Goal: Complete application form

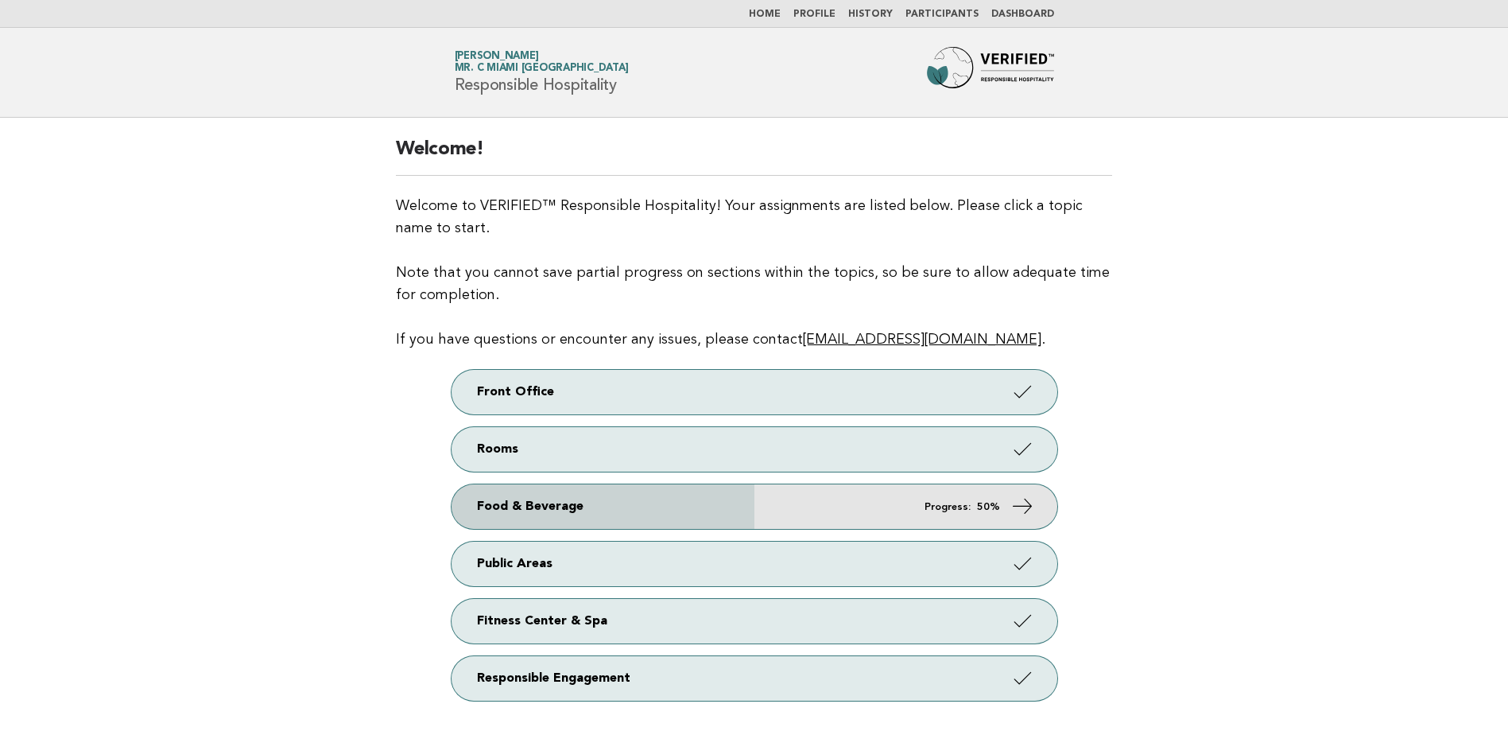
click at [948, 487] on link "Food & Beverage Progress: 50%" at bounding box center [755, 506] width 606 height 45
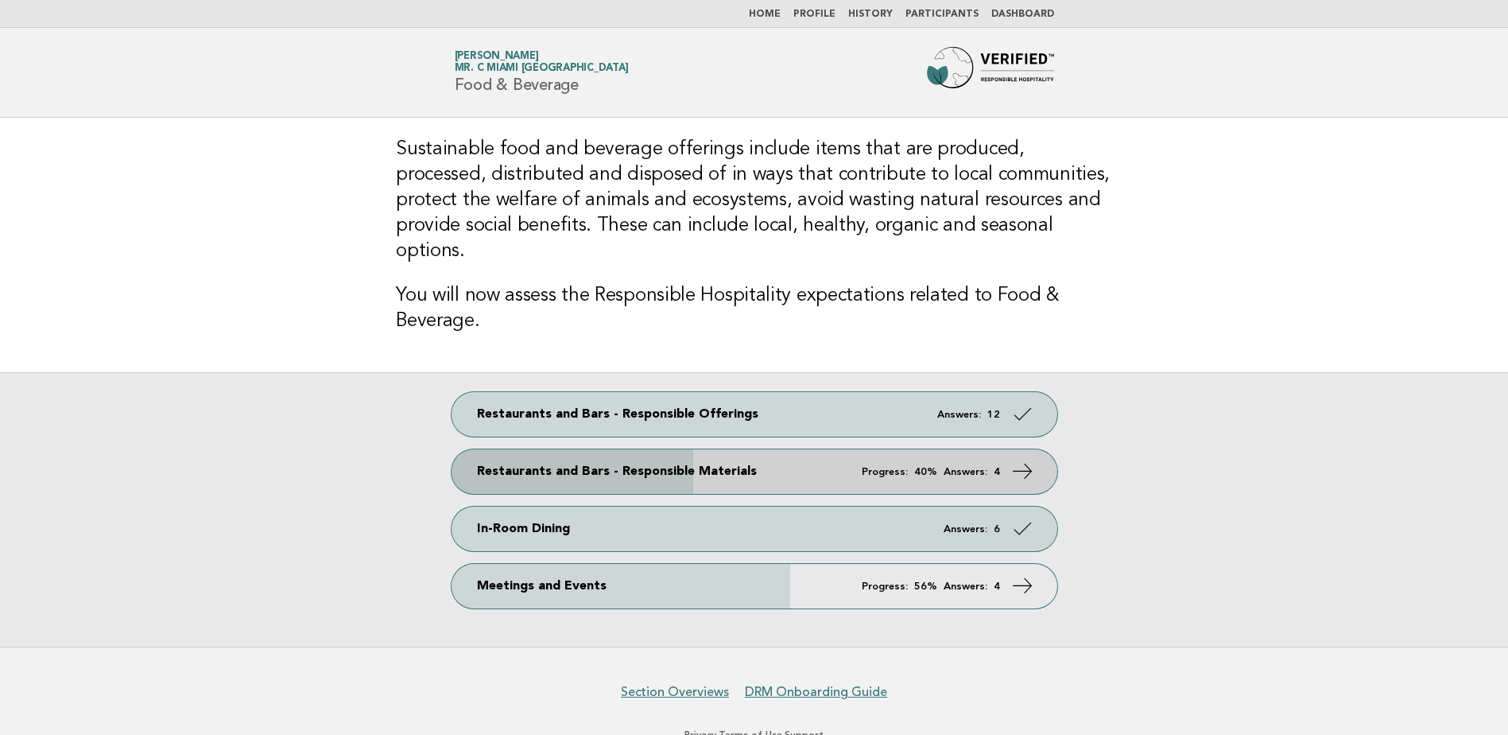
click at [991, 458] on link "Restaurants and Bars - Responsible Materials Progress: 40% Answers: 4" at bounding box center [755, 471] width 606 height 45
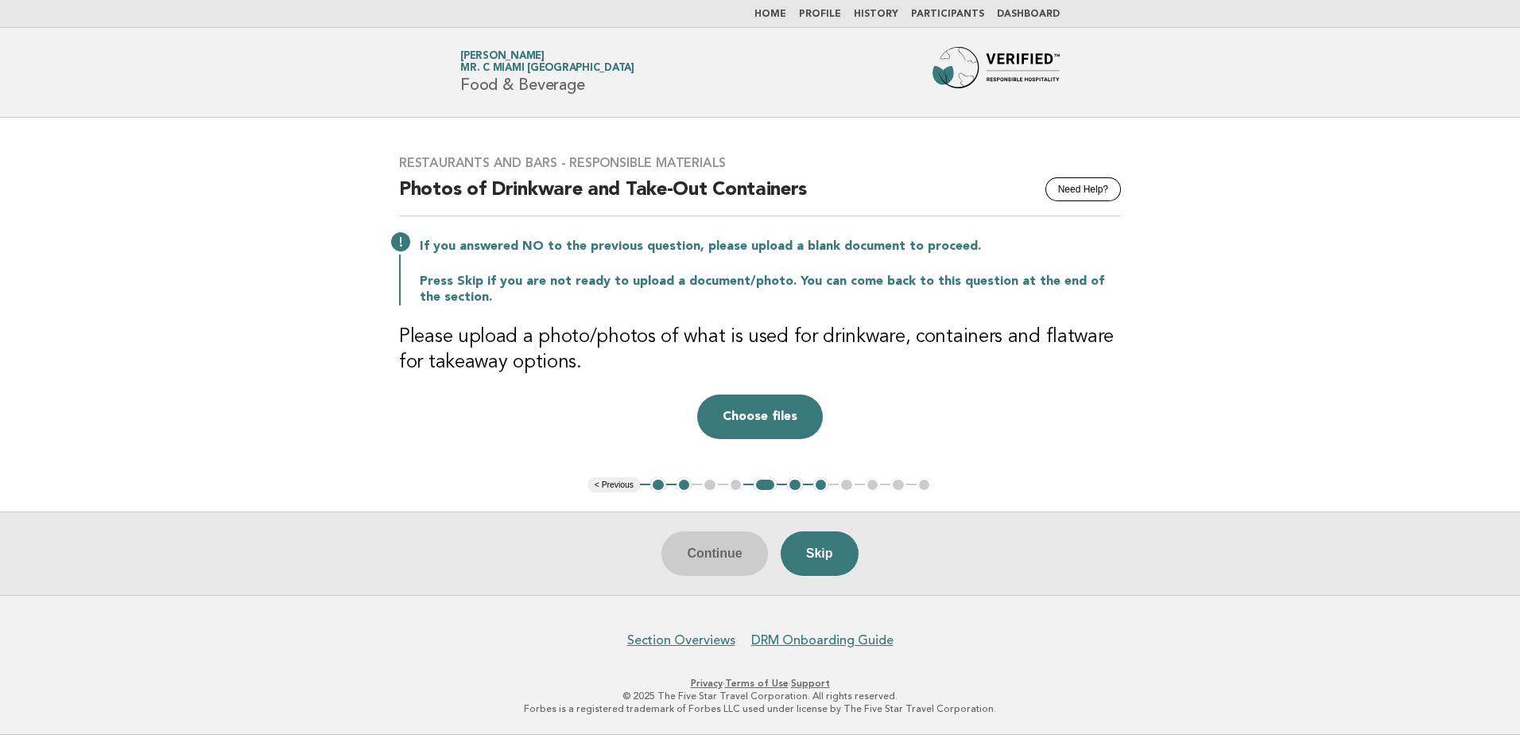
click at [734, 487] on ul "< Previous 1 2 3 4 5 6 7 8 9 10 11" at bounding box center [760, 485] width 344 height 16
click at [770, 490] on button "5" at bounding box center [765, 485] width 23 height 16
click at [739, 483] on ul "< Previous 1 2 3 4 5 6 7 8 9 10 11" at bounding box center [760, 485] width 344 height 16
click at [685, 486] on button "2" at bounding box center [685, 485] width 16 height 16
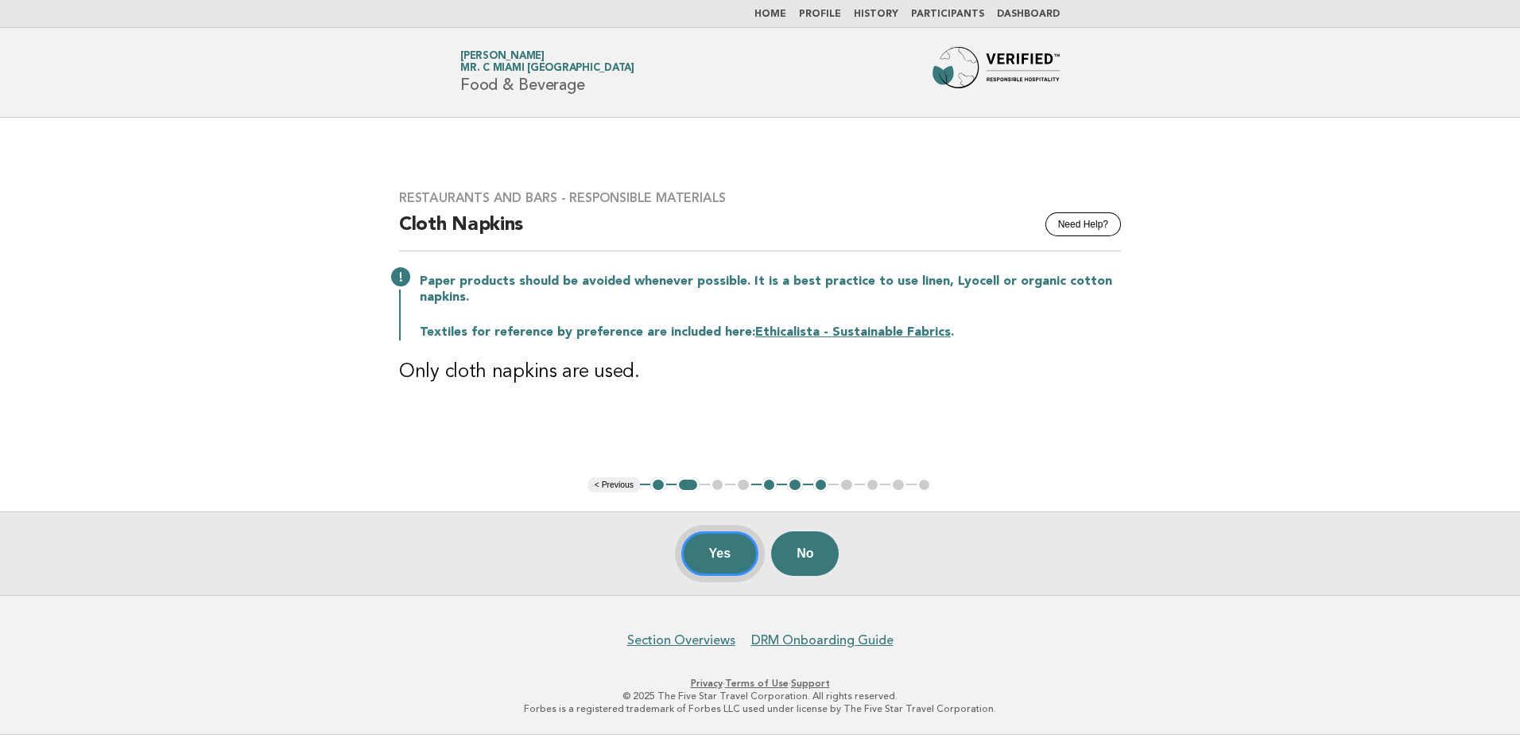
click at [727, 557] on button "Yes" at bounding box center [720, 553] width 78 height 45
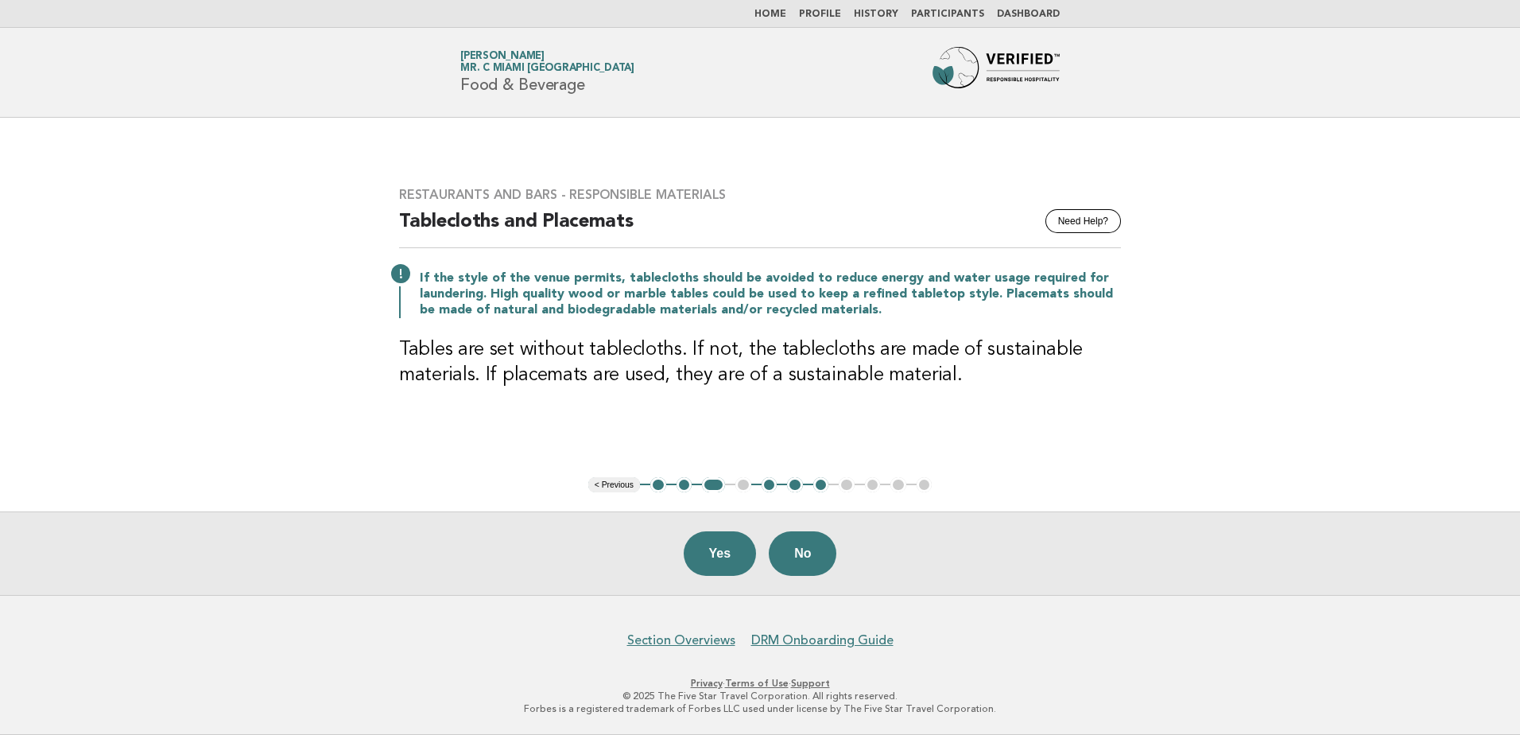
click at [827, 529] on div "Yes No" at bounding box center [760, 552] width 1520 height 83
click at [815, 553] on button "No" at bounding box center [803, 553] width 68 height 45
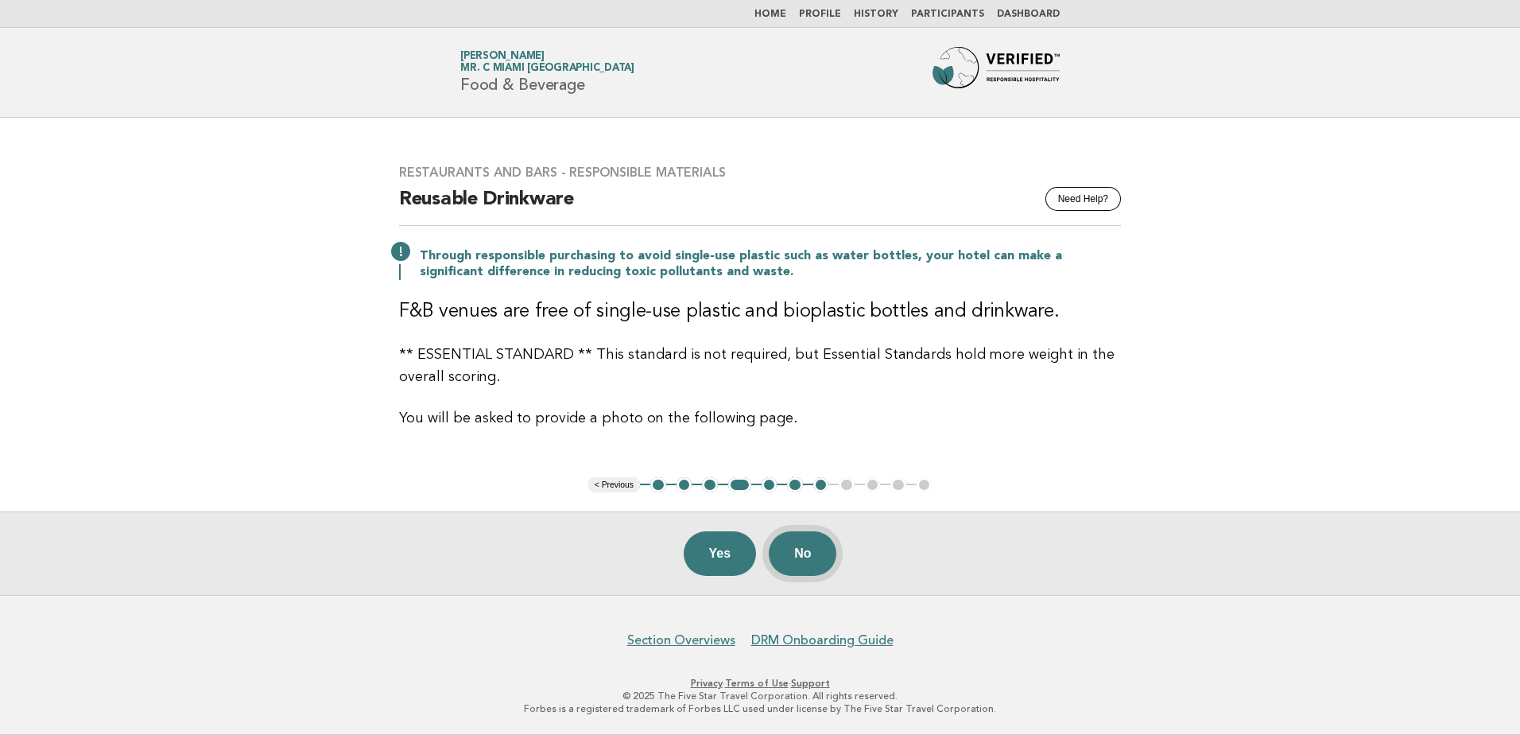
click at [808, 557] on button "No" at bounding box center [803, 553] width 68 height 45
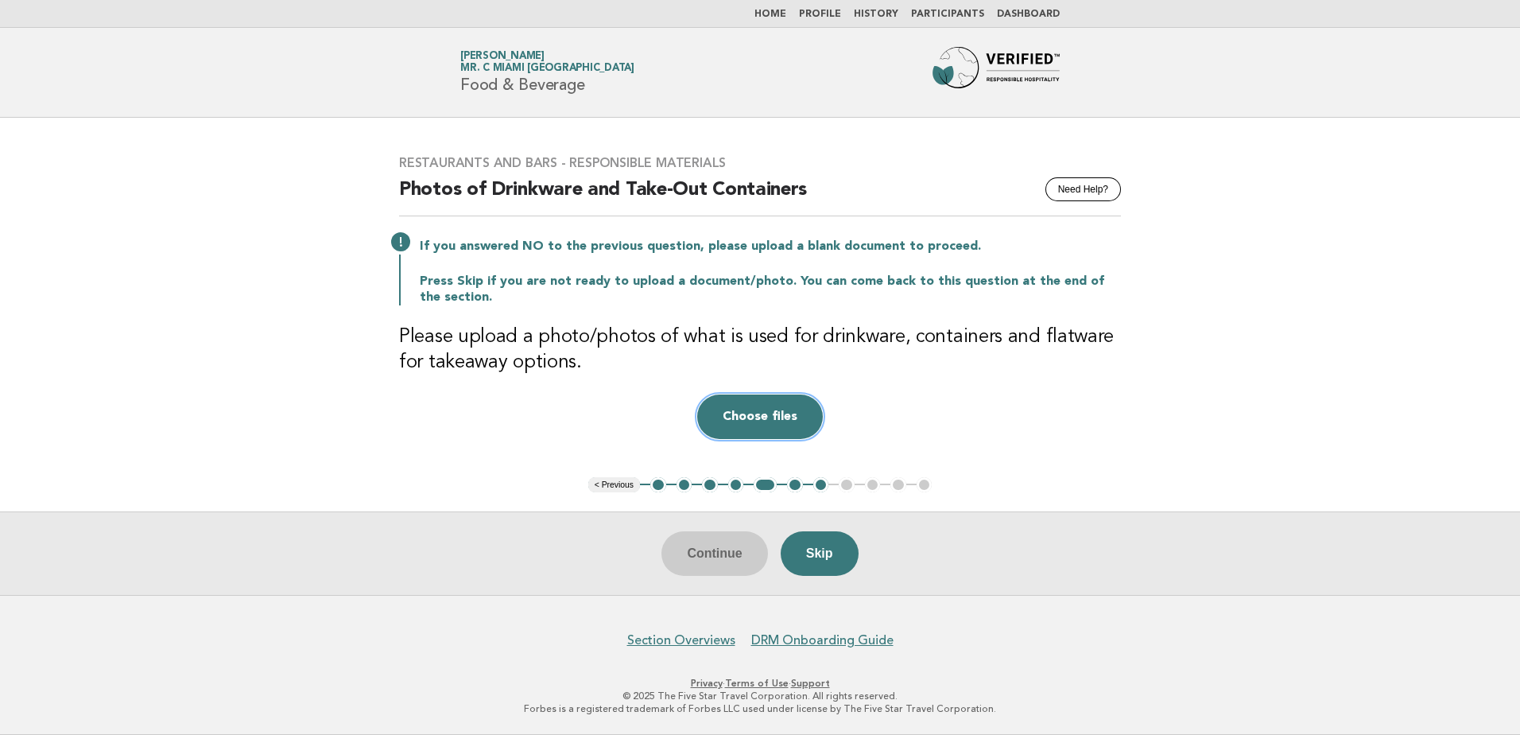
click at [803, 420] on button "Choose files" at bounding box center [760, 416] width 126 height 45
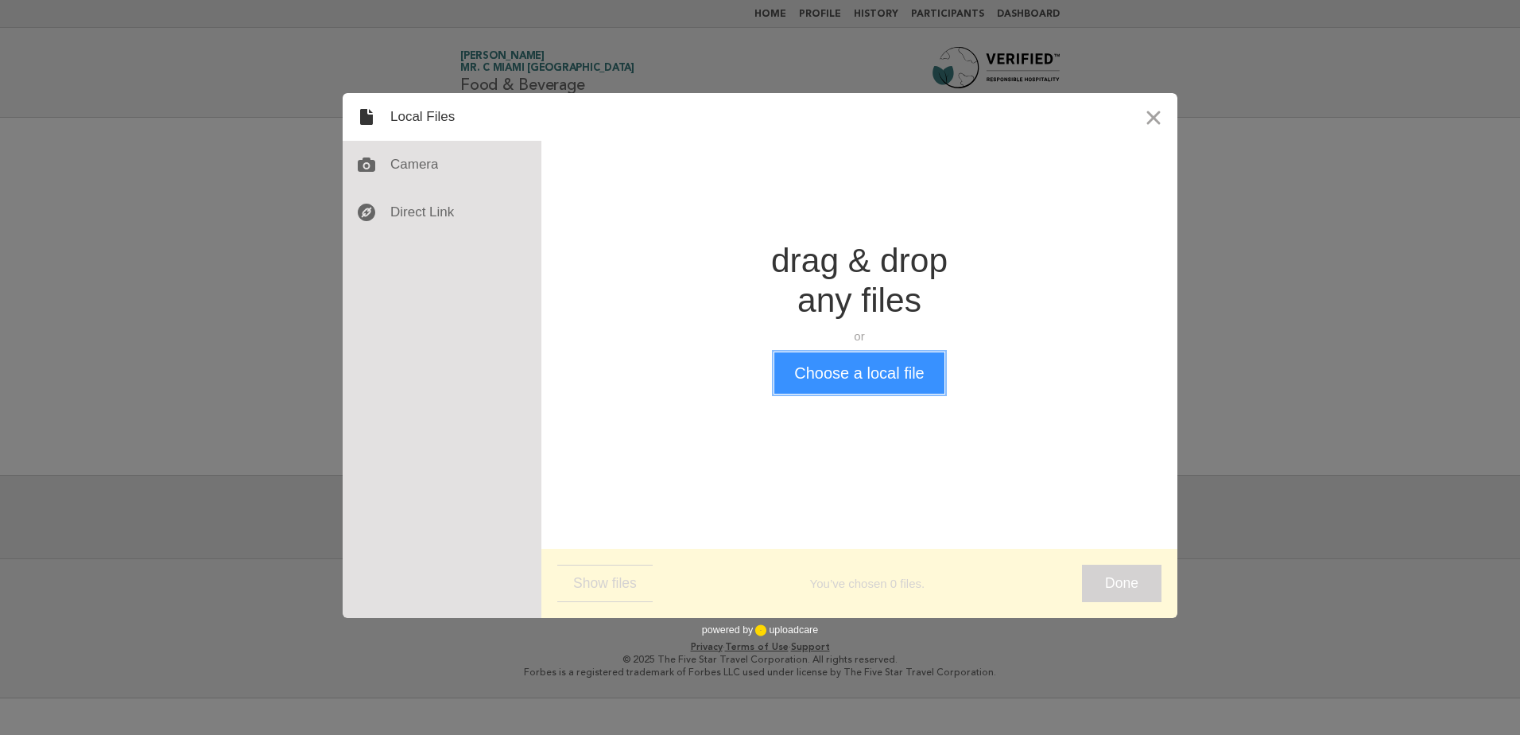
click at [812, 354] on button "Choose a local file" at bounding box center [858, 372] width 169 height 41
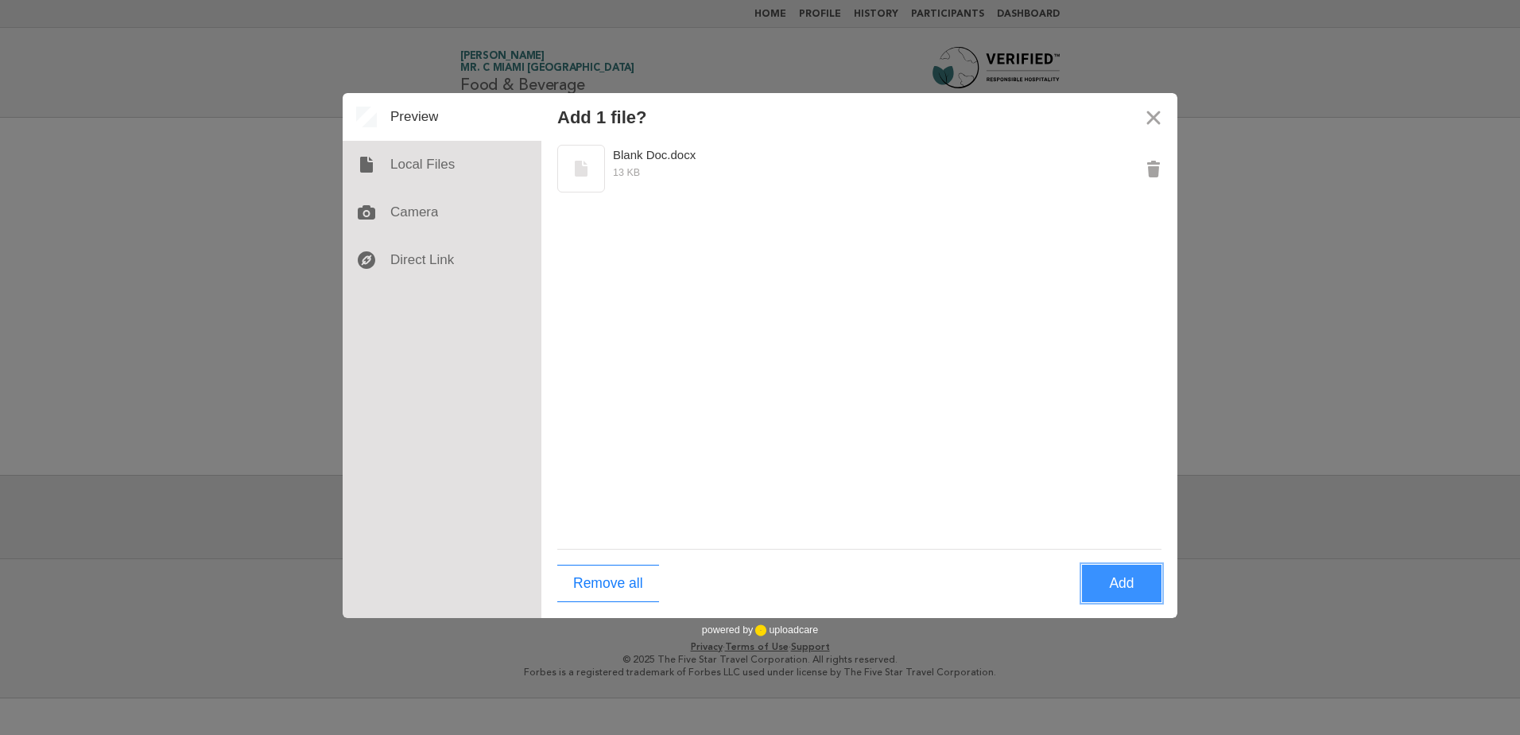
click at [1120, 584] on button "Add" at bounding box center [1122, 583] width 80 height 37
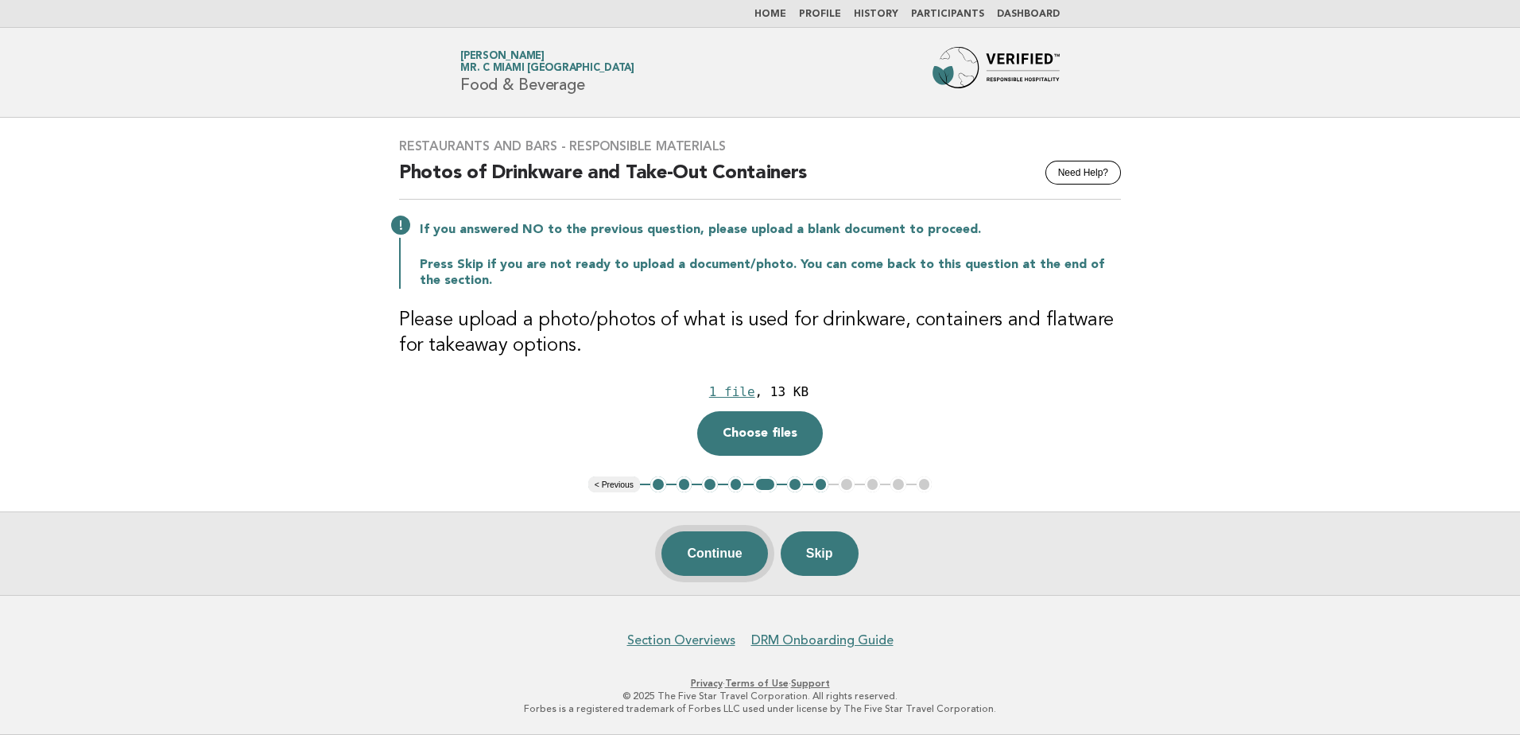
click at [724, 554] on button "Continue" at bounding box center [715, 553] width 106 height 45
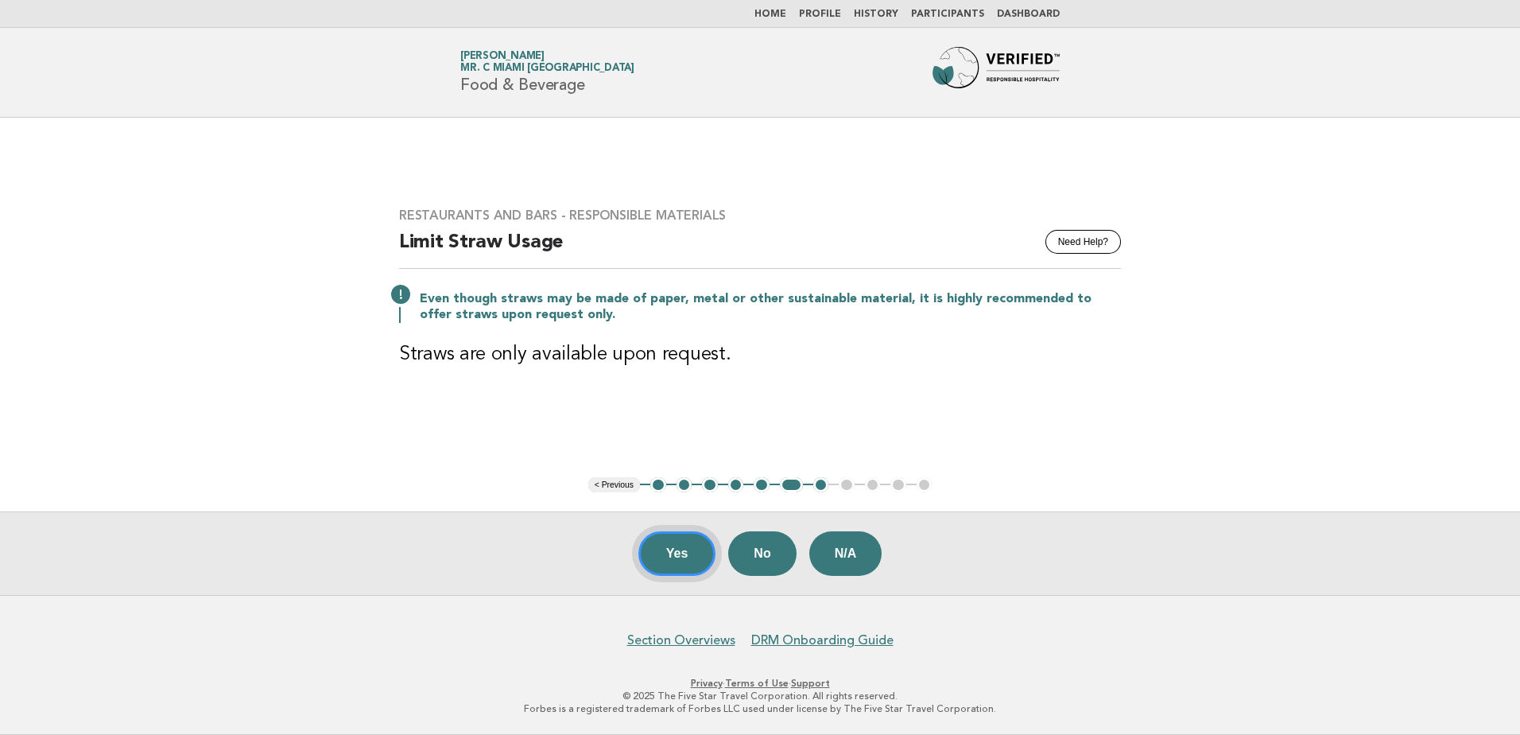
click at [691, 561] on button "Yes" at bounding box center [677, 553] width 78 height 45
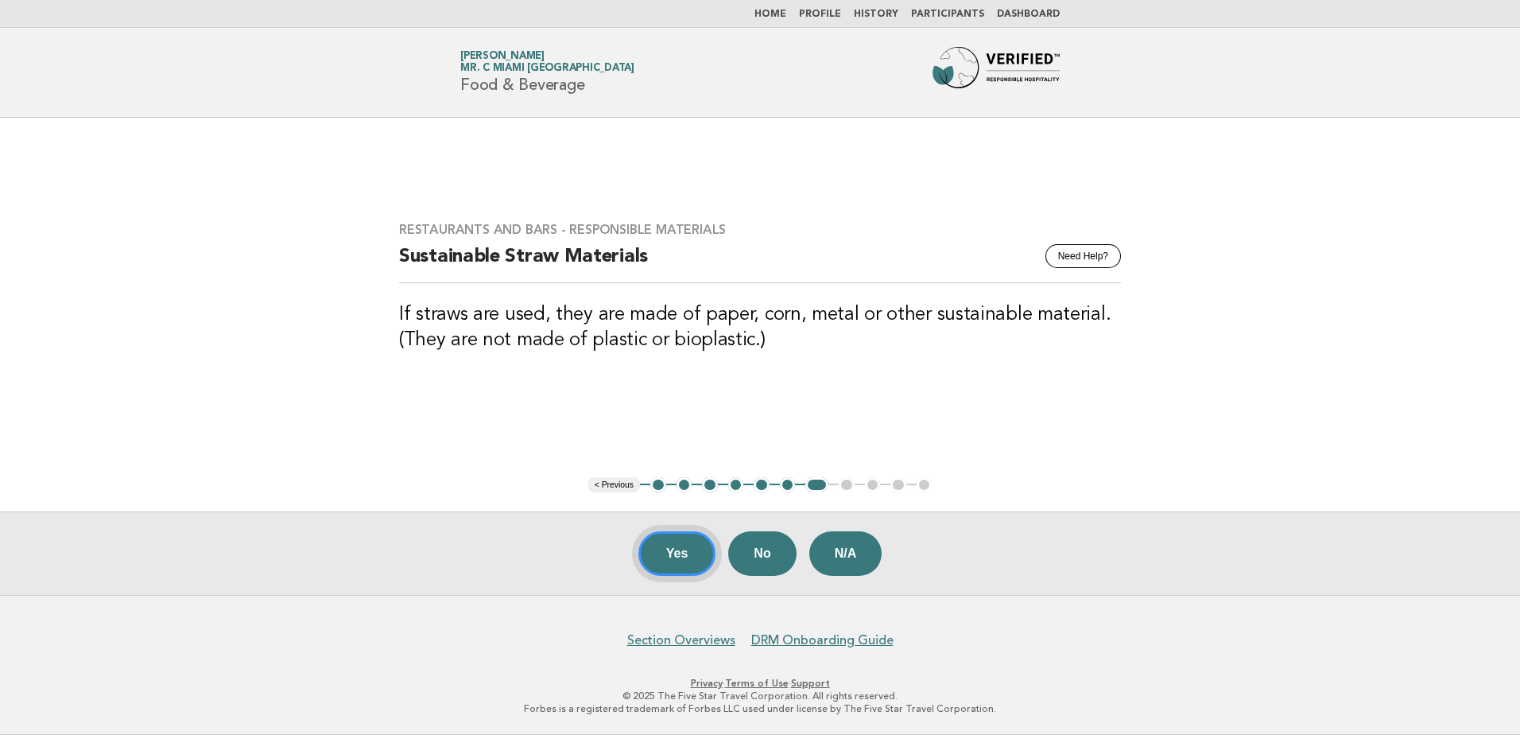
click at [674, 557] on button "Yes" at bounding box center [677, 553] width 78 height 45
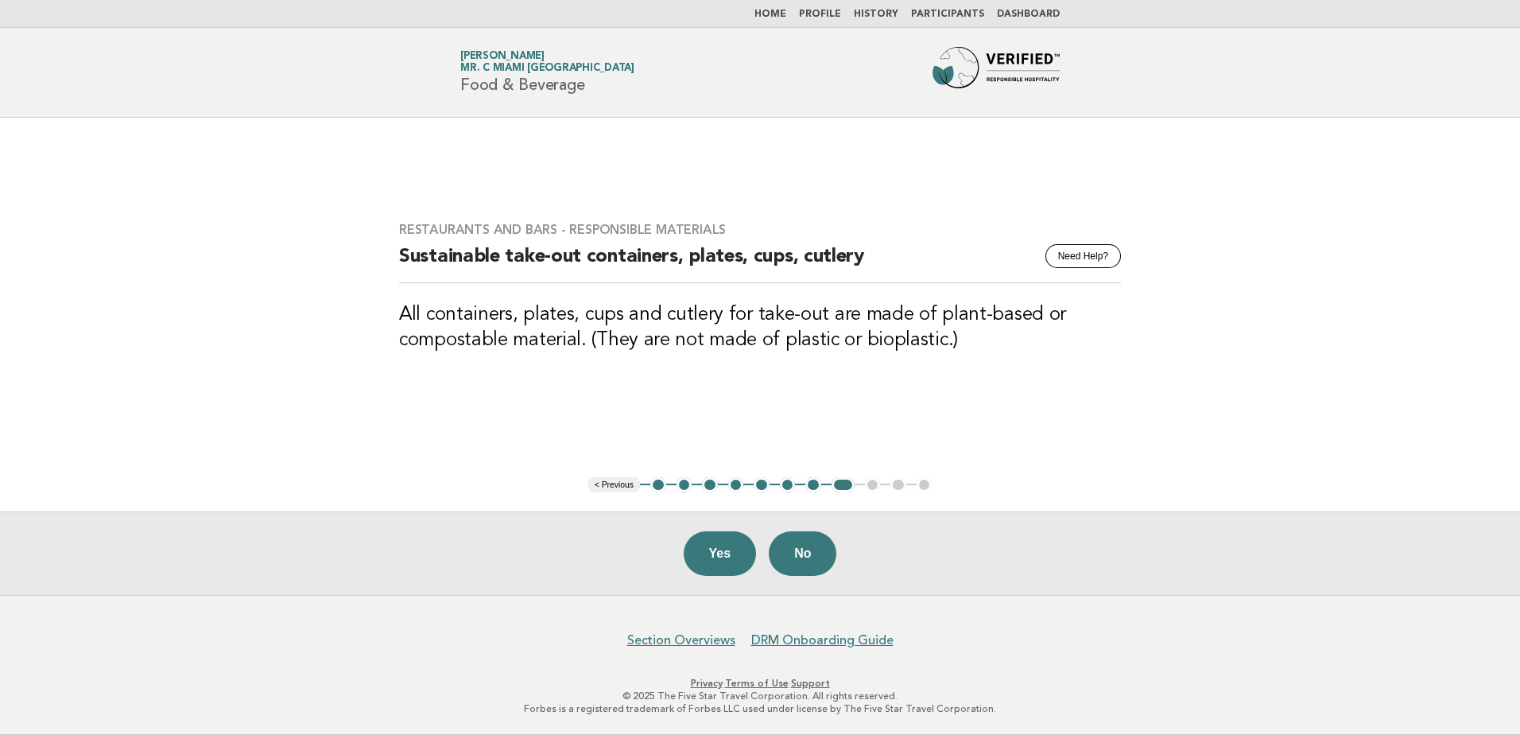
click at [762, 484] on button "5" at bounding box center [762, 485] width 16 height 16
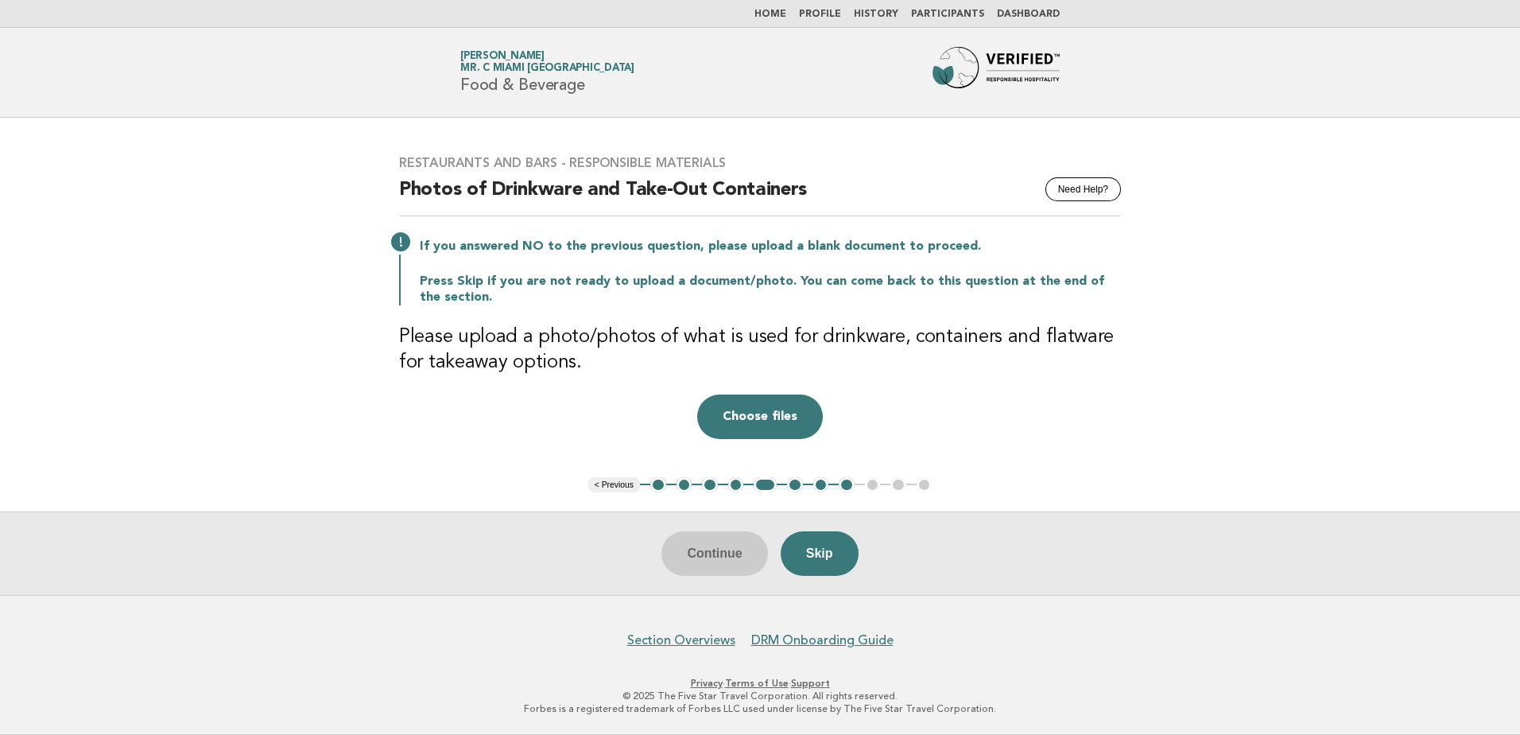
click at [844, 488] on button "8" at bounding box center [847, 485] width 16 height 16
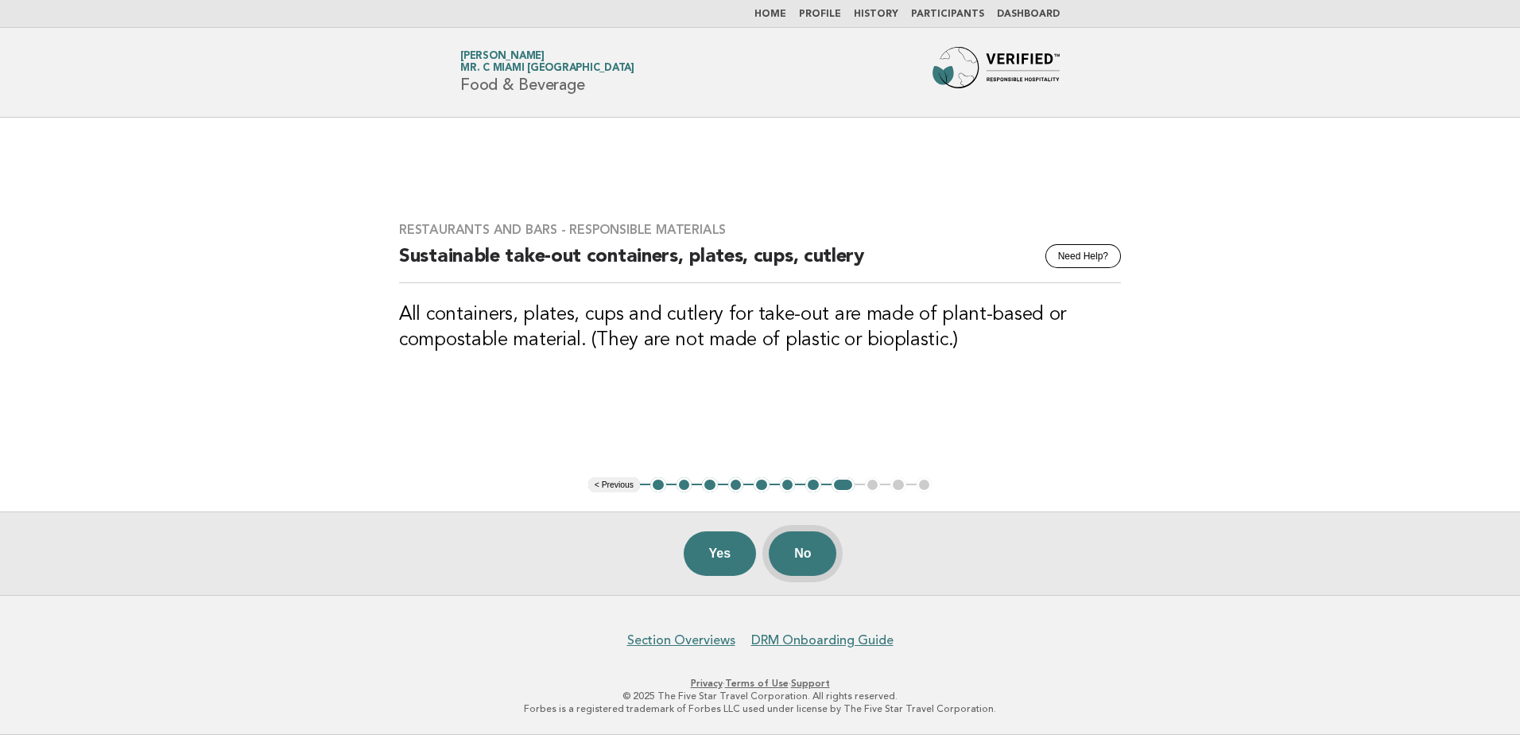
click at [798, 555] on button "No" at bounding box center [803, 553] width 68 height 45
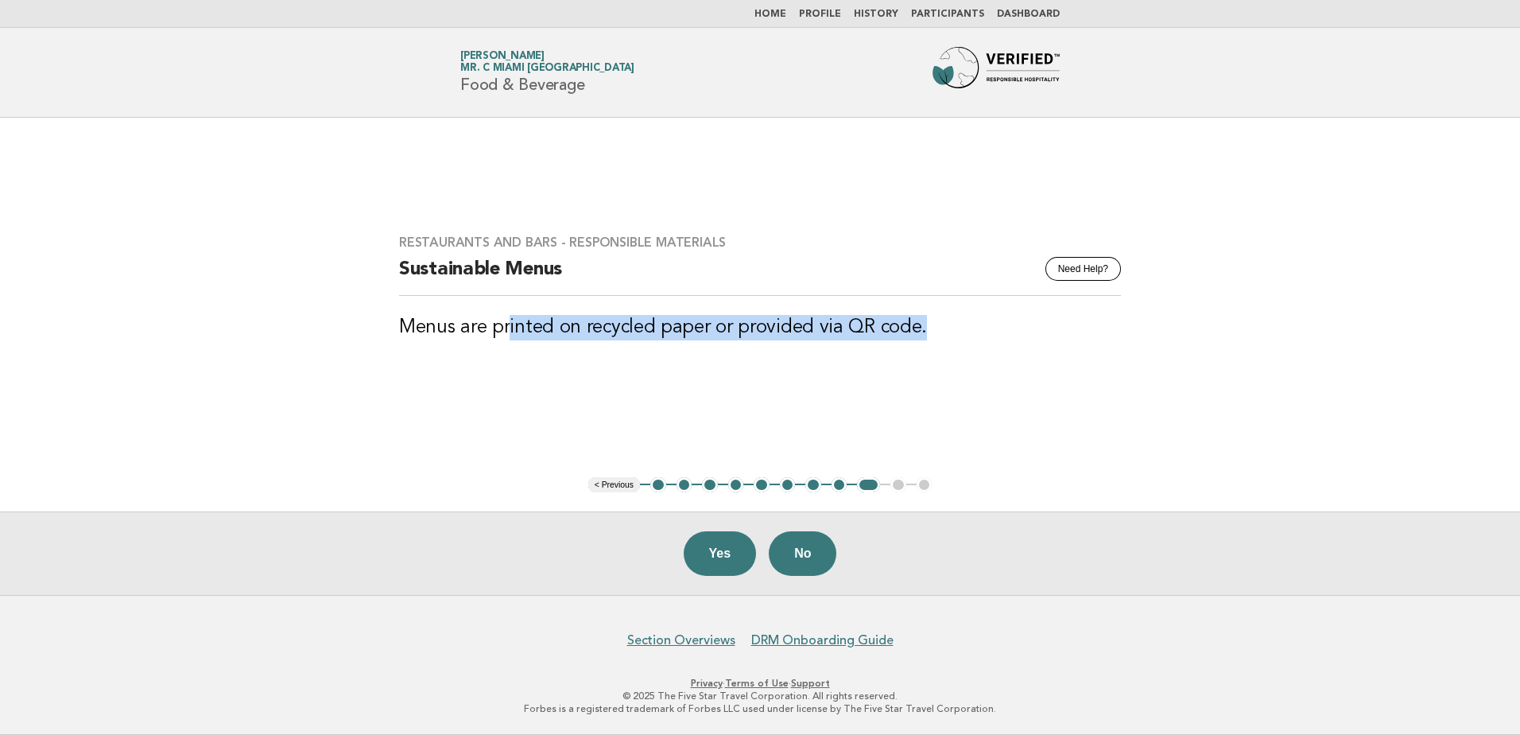
drag, startPoint x: 509, startPoint y: 332, endPoint x: 935, endPoint y: 336, distance: 426.2
click at [935, 336] on h3 "Menus are printed on recycled paper or provided via QR code." at bounding box center [760, 327] width 722 height 25
drag, startPoint x: 935, startPoint y: 336, endPoint x: 652, endPoint y: 349, distance: 283.4
click at [652, 349] on div "Restaurants and Bars - Responsible Materials Need Help? Sustainable Menus Menus…" at bounding box center [760, 296] width 760 height 163
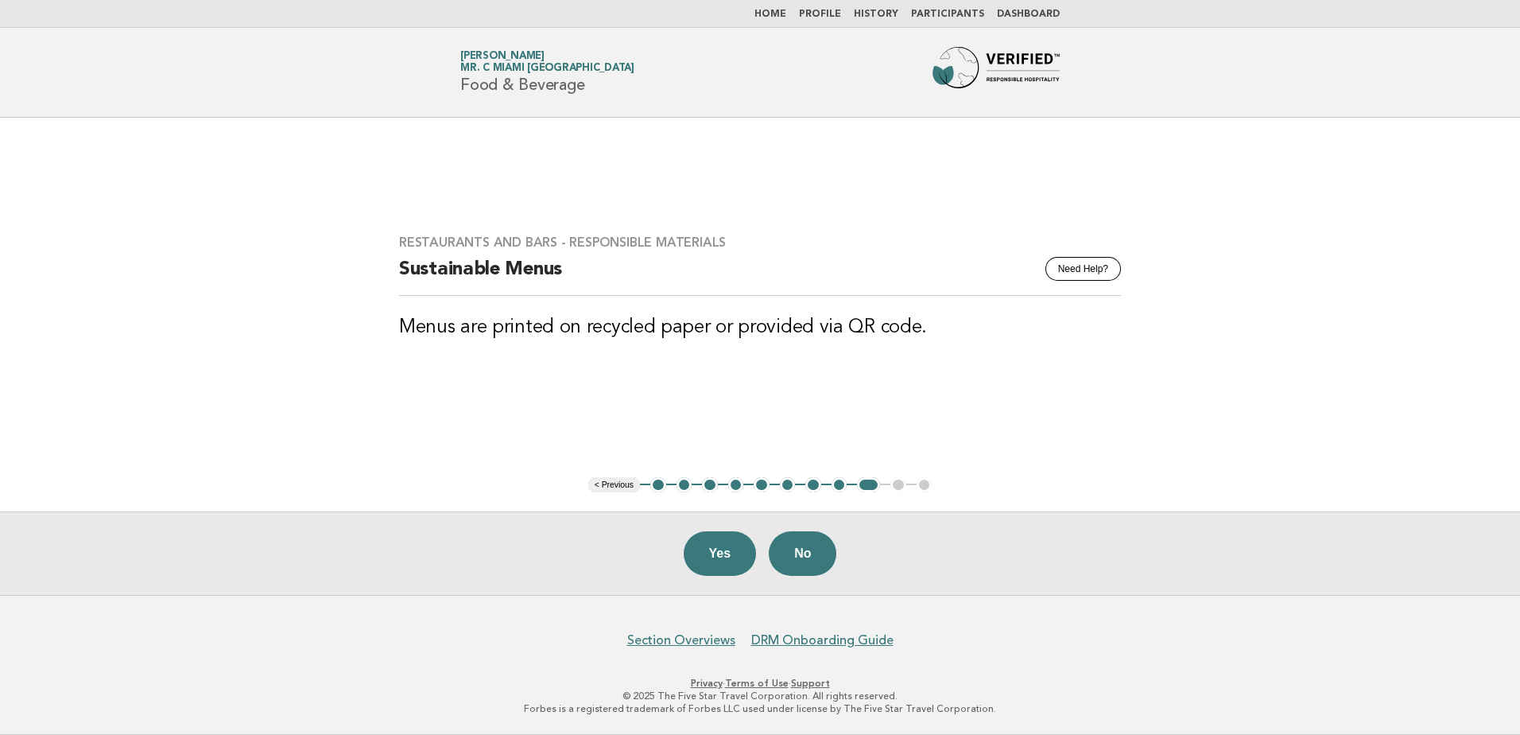
click at [801, 565] on button "No" at bounding box center [803, 553] width 68 height 45
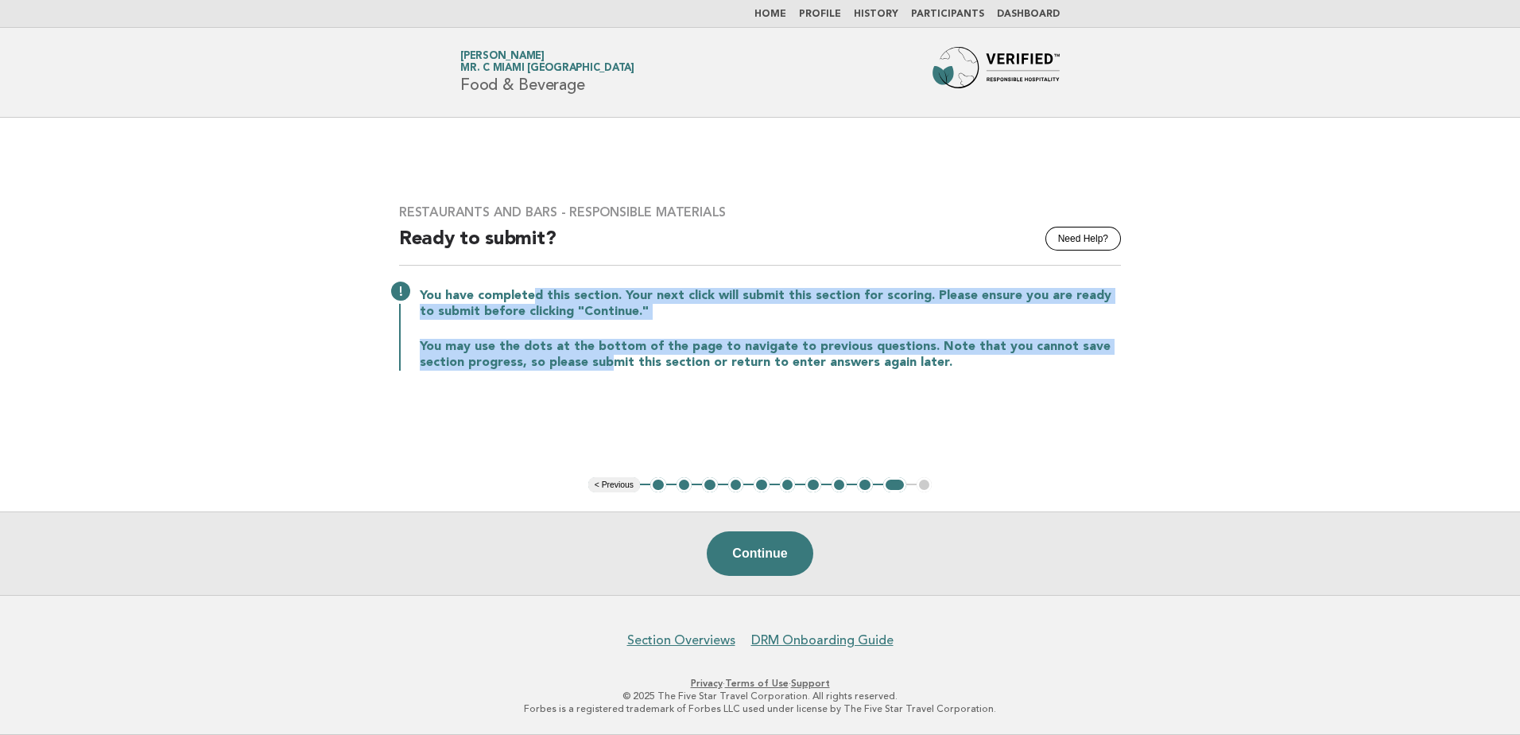
drag, startPoint x: 531, startPoint y: 285, endPoint x: 604, endPoint y: 405, distance: 139.9
click at [604, 405] on div "Restaurants and Bars - Responsible Materials Need Help? Ready to submit? You ha…" at bounding box center [760, 296] width 760 height 223
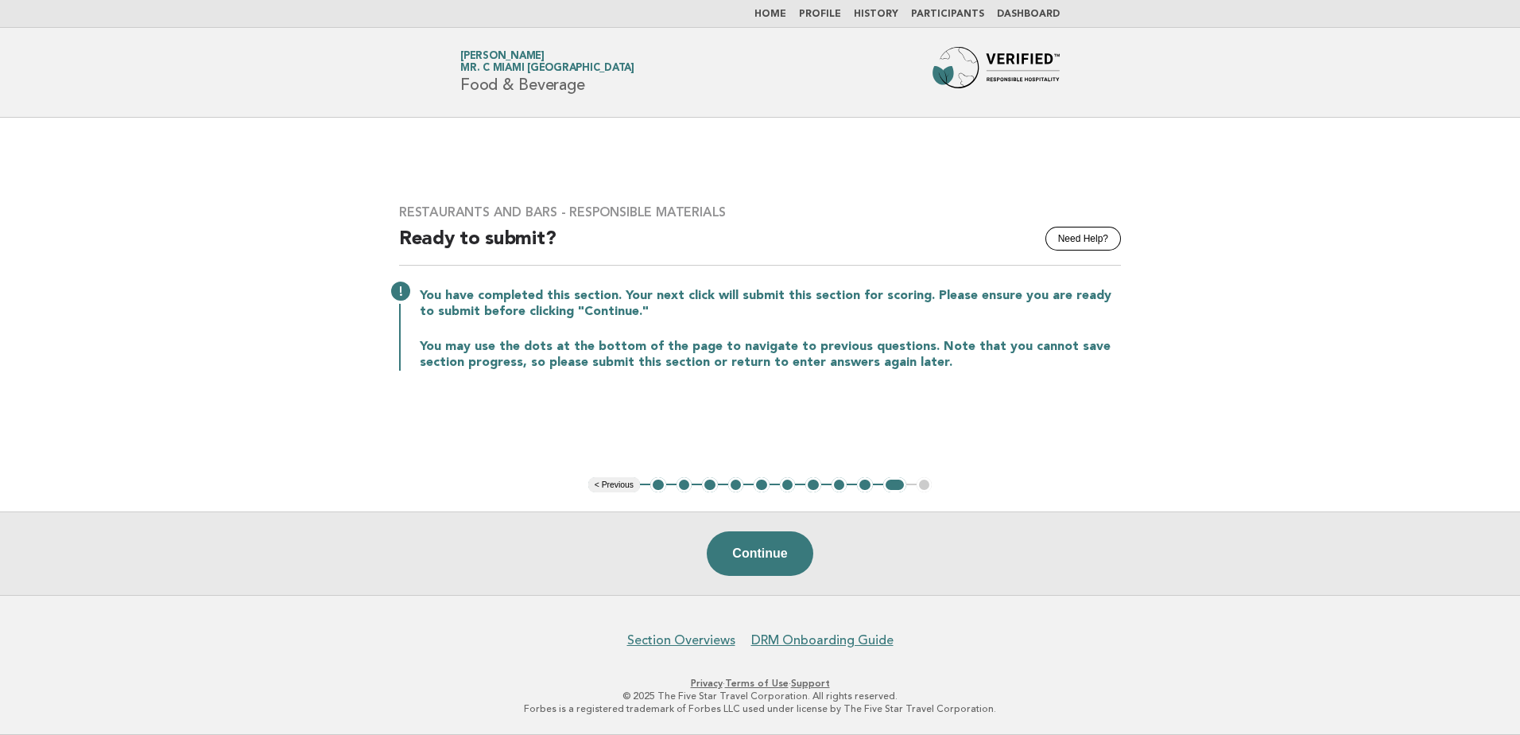
drag, startPoint x: 604, startPoint y: 405, endPoint x: 742, endPoint y: 431, distance: 140.0
click at [742, 431] on main "Restaurants and Bars - Responsible Materials Need Help? Ready to submit? You ha…" at bounding box center [760, 356] width 1520 height 477
click at [787, 556] on button "Continue" at bounding box center [760, 553] width 106 height 45
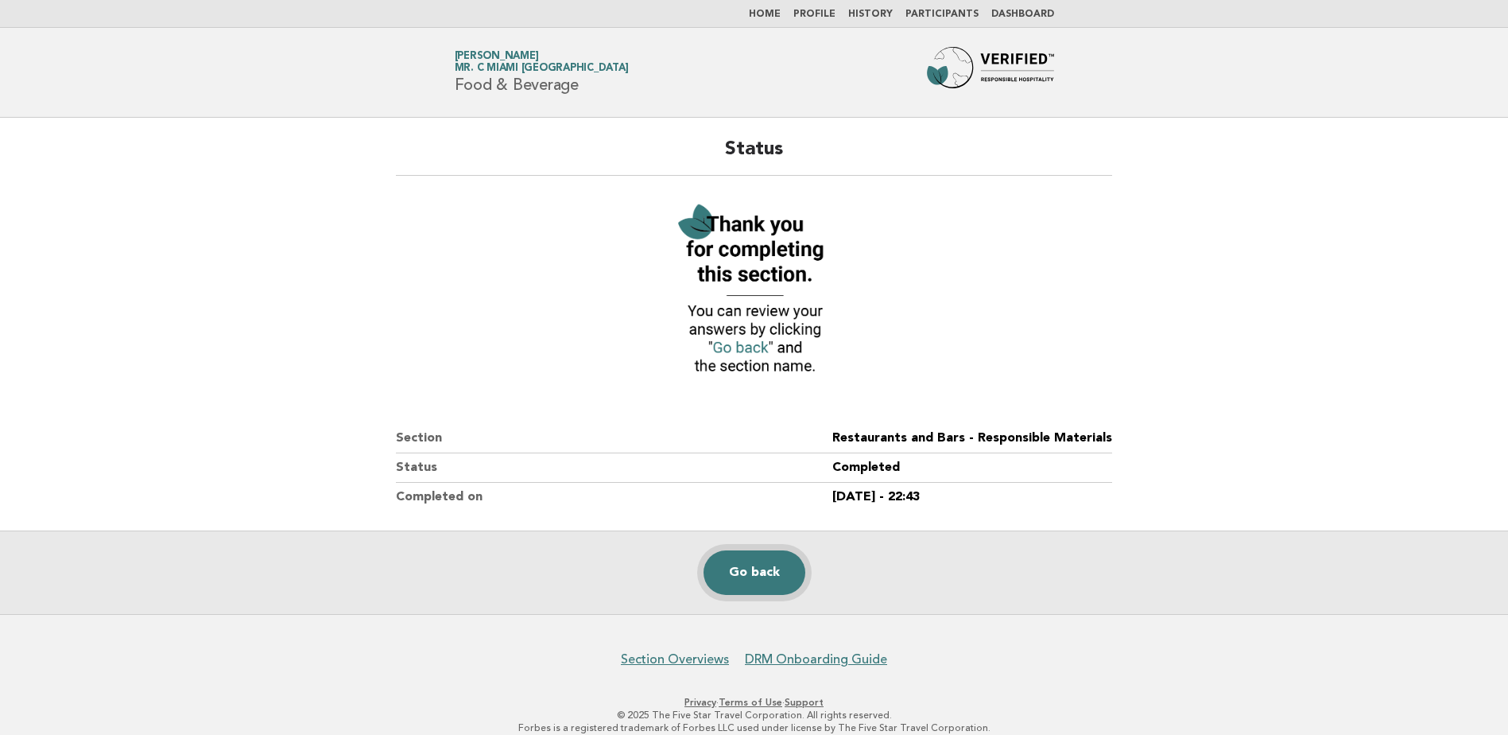
click at [767, 550] on link "Go back" at bounding box center [755, 572] width 102 height 45
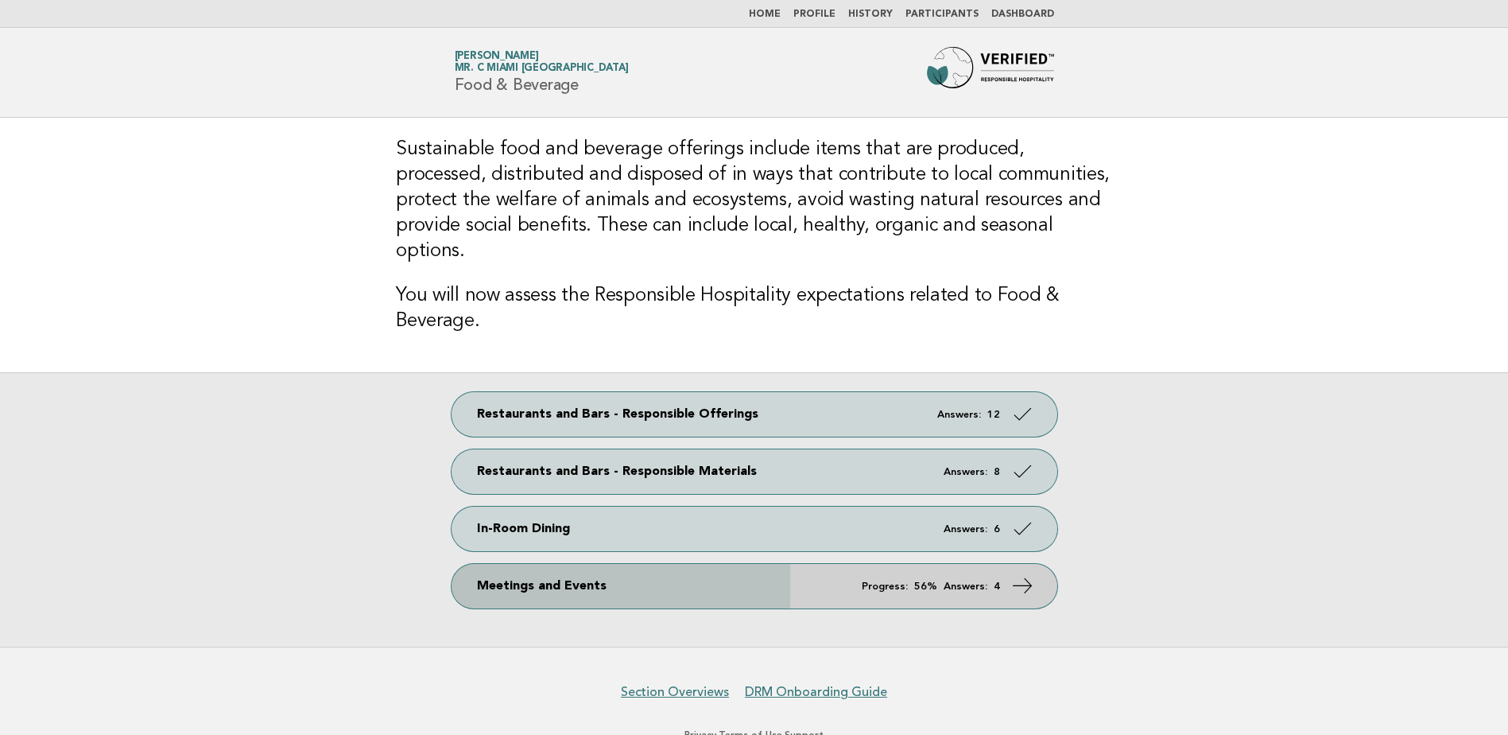
click at [773, 572] on link "Meetings and Events Progress: 56% Answers: 4" at bounding box center [755, 586] width 606 height 45
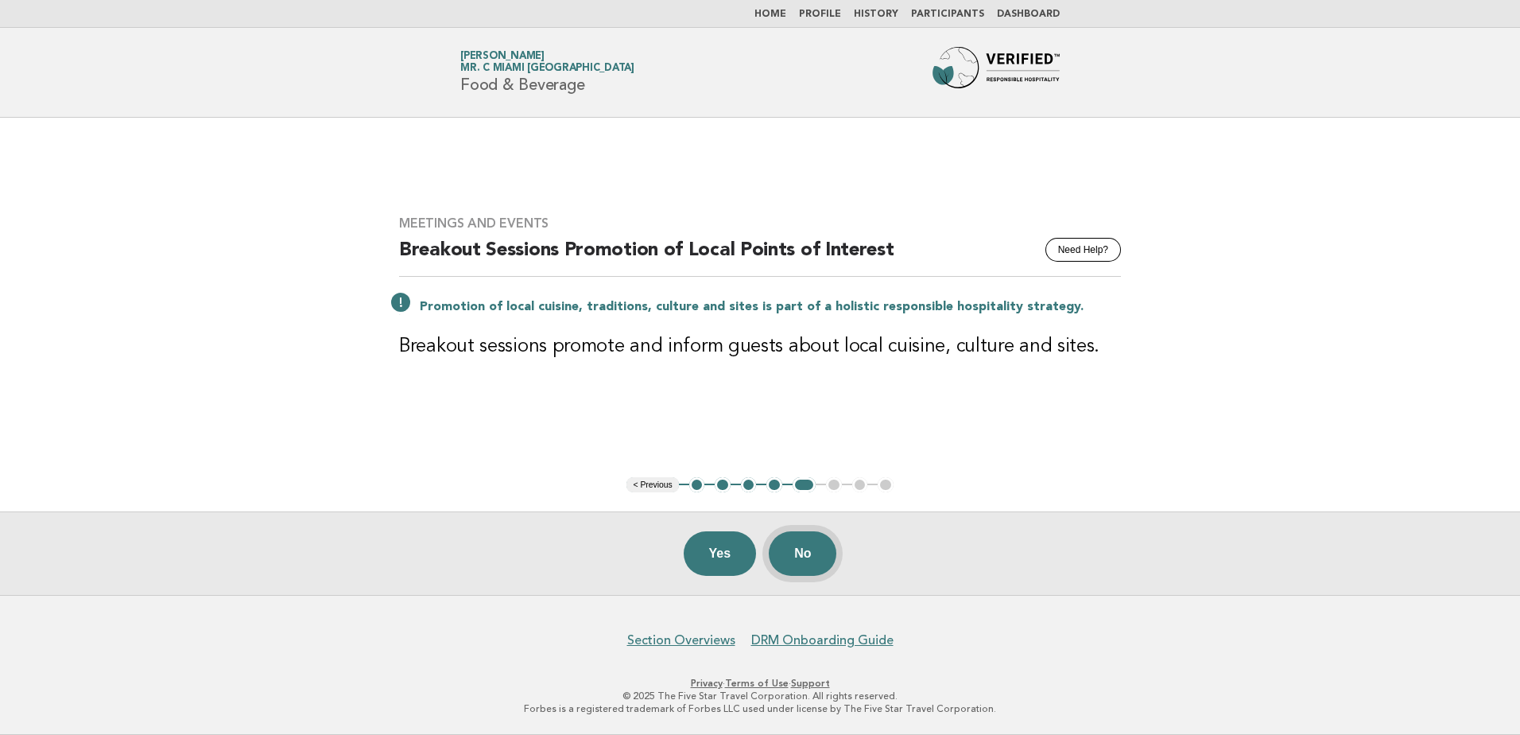
click at [809, 559] on button "No" at bounding box center [803, 553] width 68 height 45
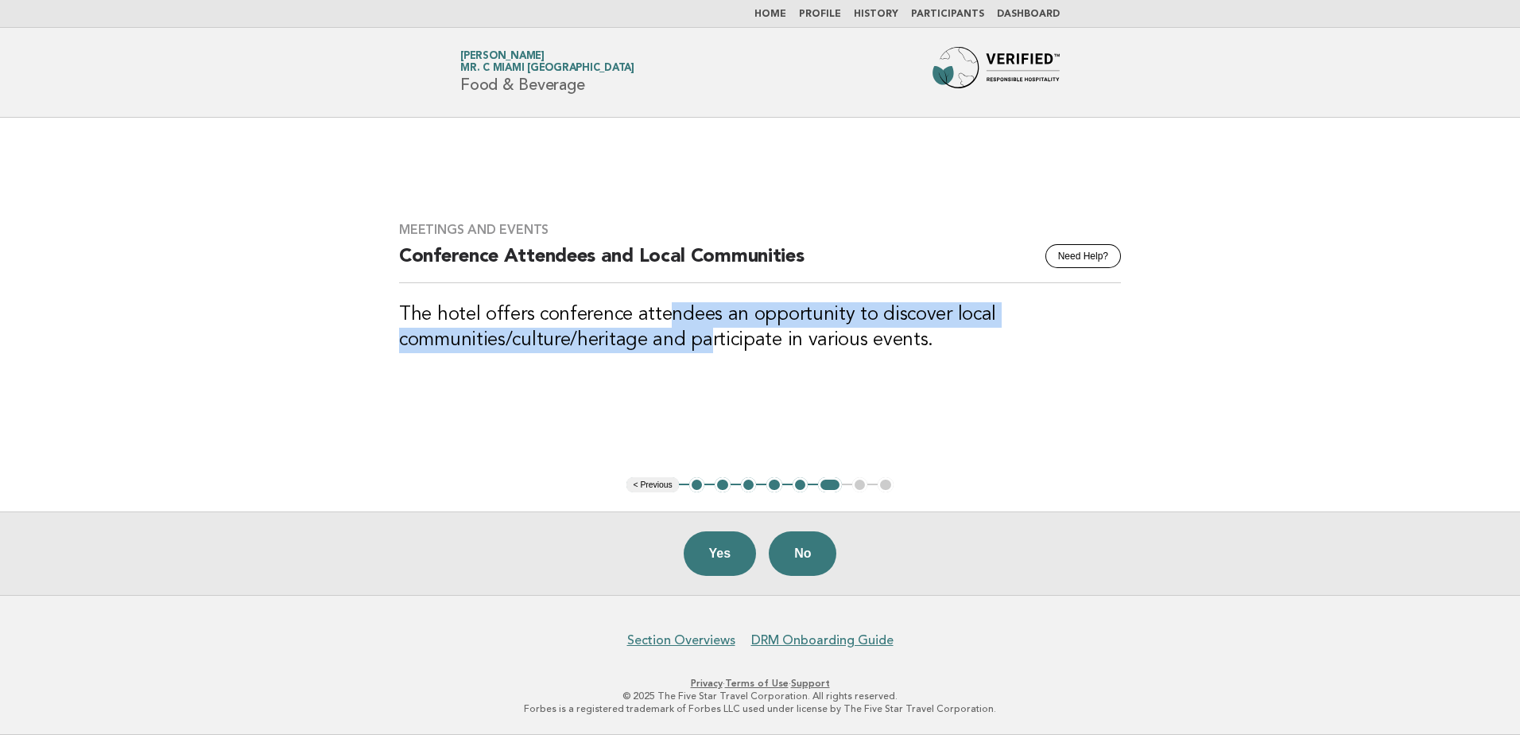
drag, startPoint x: 668, startPoint y: 288, endPoint x: 704, endPoint y: 361, distance: 81.4
click at [704, 361] on div "Meetings and Events Need Help? Conference Attendees and Local Communities The h…" at bounding box center [760, 297] width 760 height 188
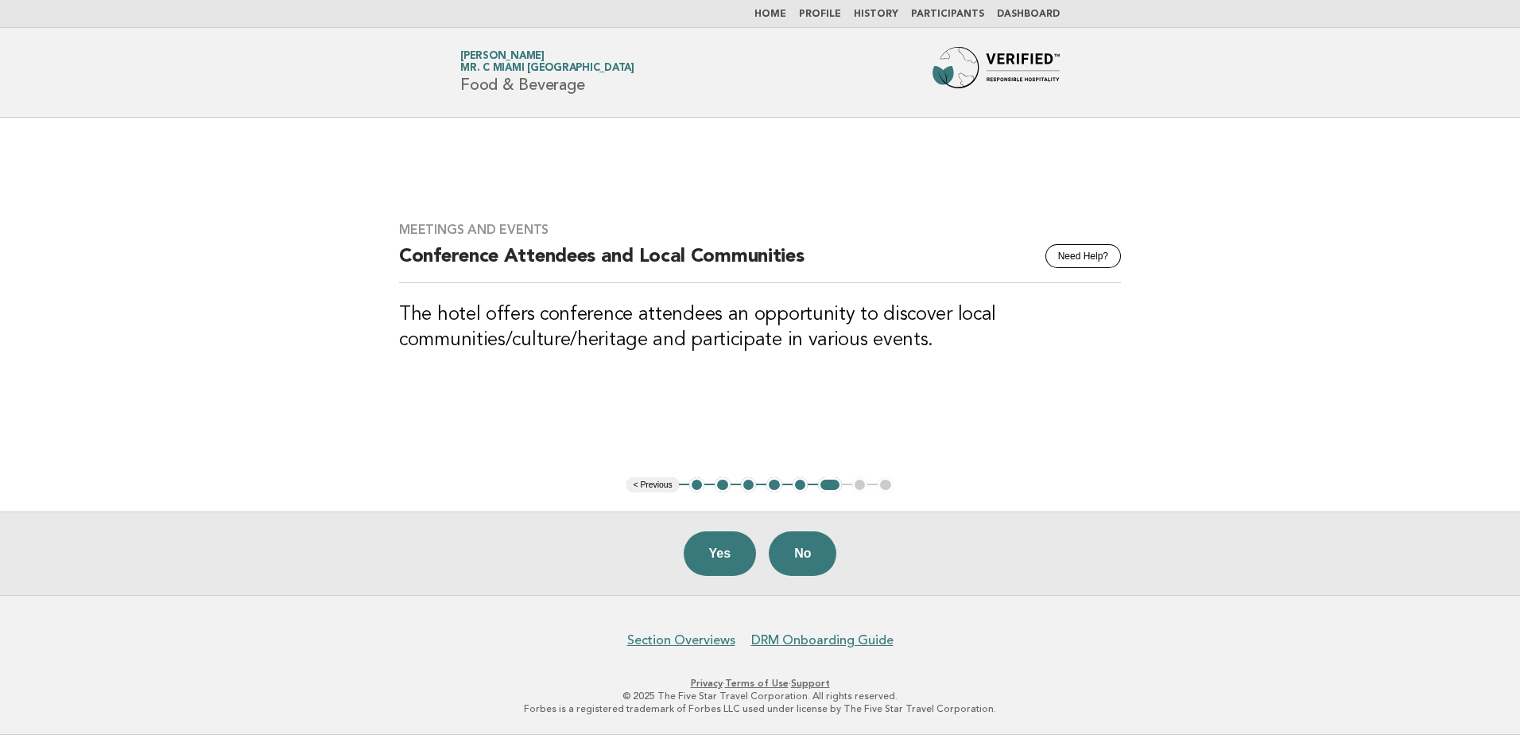
drag, startPoint x: 704, startPoint y: 361, endPoint x: 813, endPoint y: 361, distance: 109.7
click at [813, 361] on div "Meetings and Events Need Help? Conference Attendees and Local Communities The h…" at bounding box center [760, 297] width 760 height 188
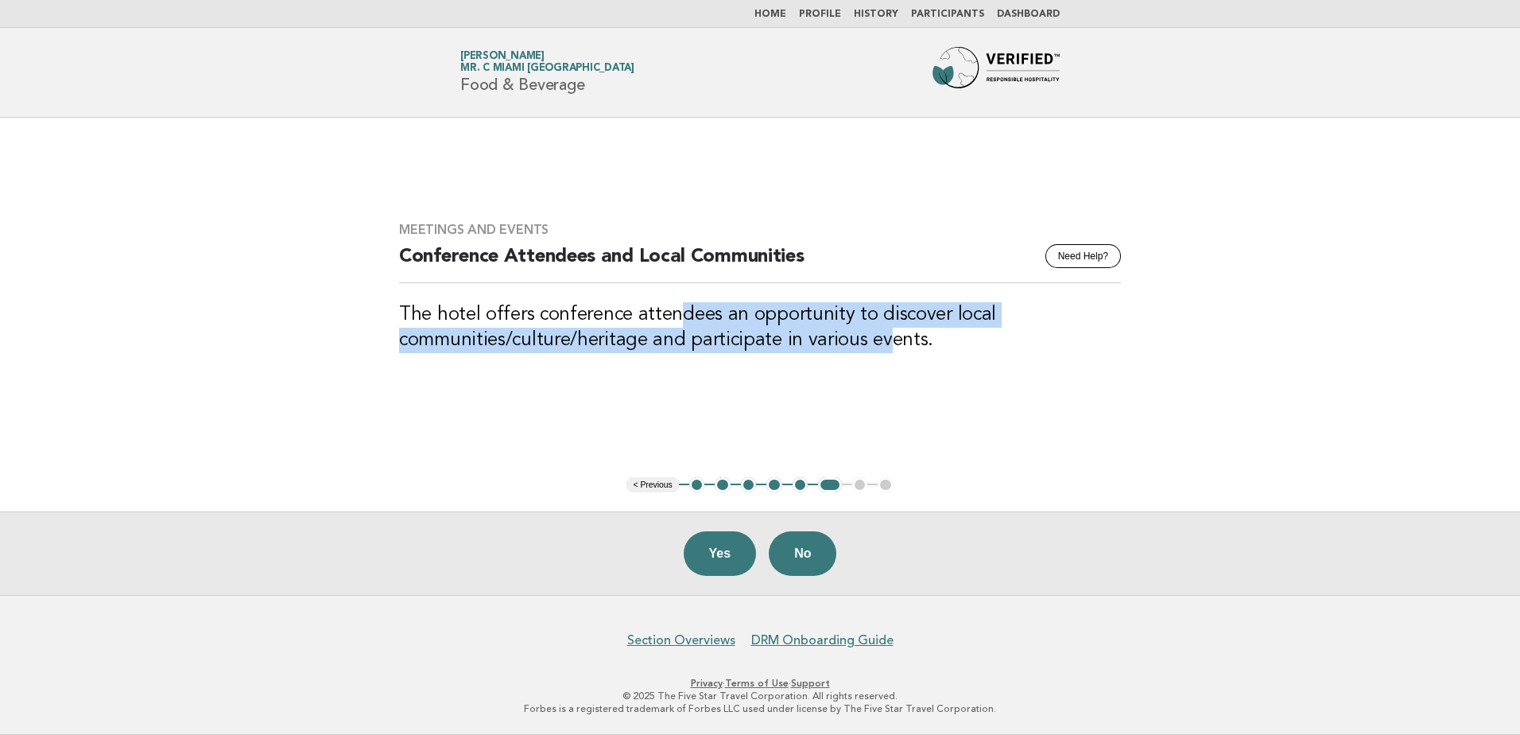
drag, startPoint x: 669, startPoint y: 294, endPoint x: 882, endPoint y: 357, distance: 222.1
click at [882, 357] on div "Meetings and Events Need Help? Conference Attendees and Local Communities The h…" at bounding box center [760, 297] width 760 height 188
drag, startPoint x: 882, startPoint y: 357, endPoint x: 785, endPoint y: 347, distance: 97.5
click at [785, 347] on h3 "The hotel offers conference attendees an opportunity to discover local communit…" at bounding box center [760, 327] width 722 height 51
drag, startPoint x: 792, startPoint y: 340, endPoint x: 843, endPoint y: 369, distance: 58.4
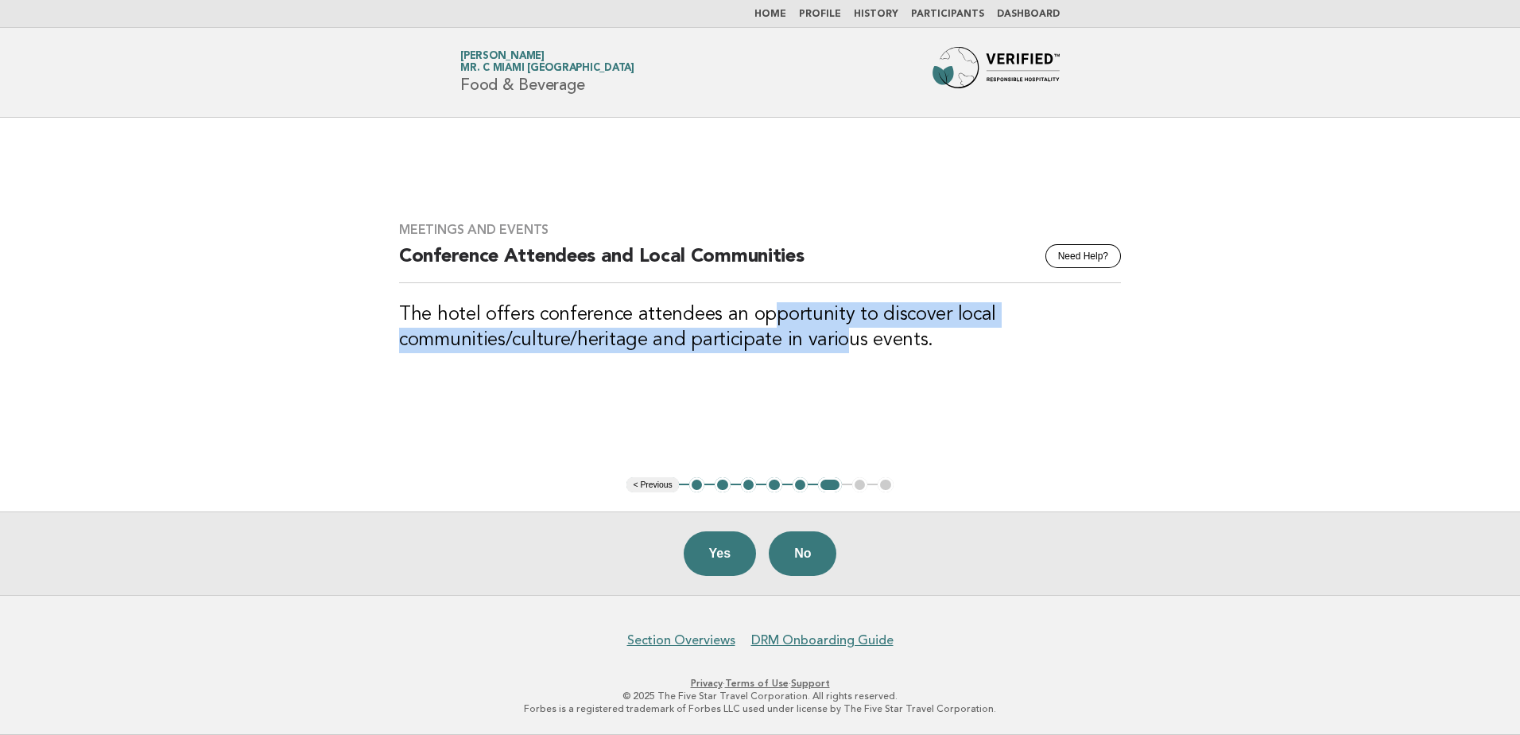
click at [843, 369] on div "Meetings and Events Need Help? Conference Attendees and Local Communities The h…" at bounding box center [760, 297] width 760 height 188
drag, startPoint x: 843, startPoint y: 369, endPoint x: 687, endPoint y: 337, distance: 159.0
click at [687, 337] on h3 "The hotel offers conference attendees an opportunity to discover local communit…" at bounding box center [760, 327] width 722 height 51
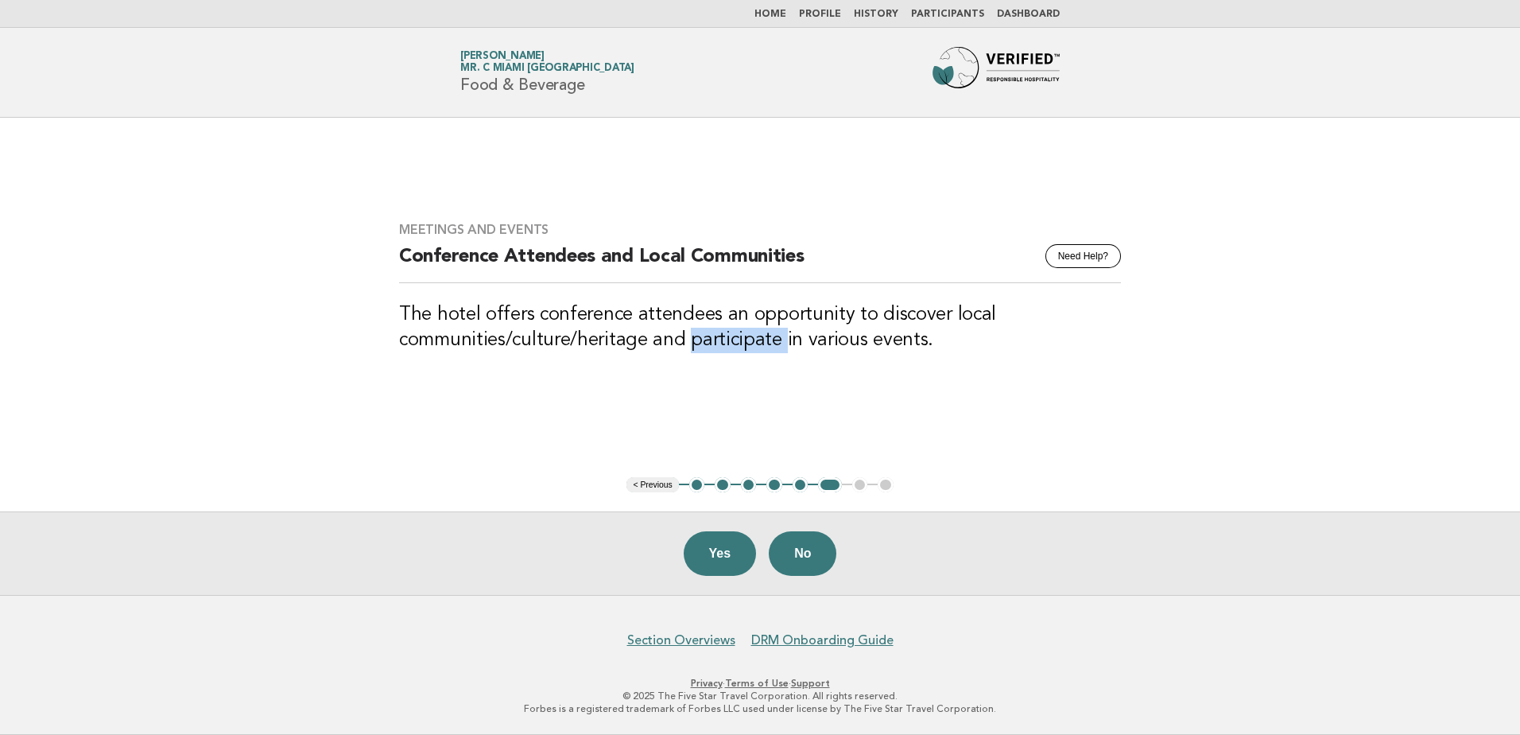
click at [687, 337] on h3 "The hotel offers conference attendees an opportunity to discover local communit…" at bounding box center [760, 327] width 722 height 51
drag, startPoint x: 687, startPoint y: 337, endPoint x: 560, endPoint y: 337, distance: 127.2
click at [560, 337] on h3 "The hotel offers conference attendees an opportunity to discover local communit…" at bounding box center [760, 327] width 722 height 51
click at [712, 563] on button "Yes" at bounding box center [720, 553] width 73 height 45
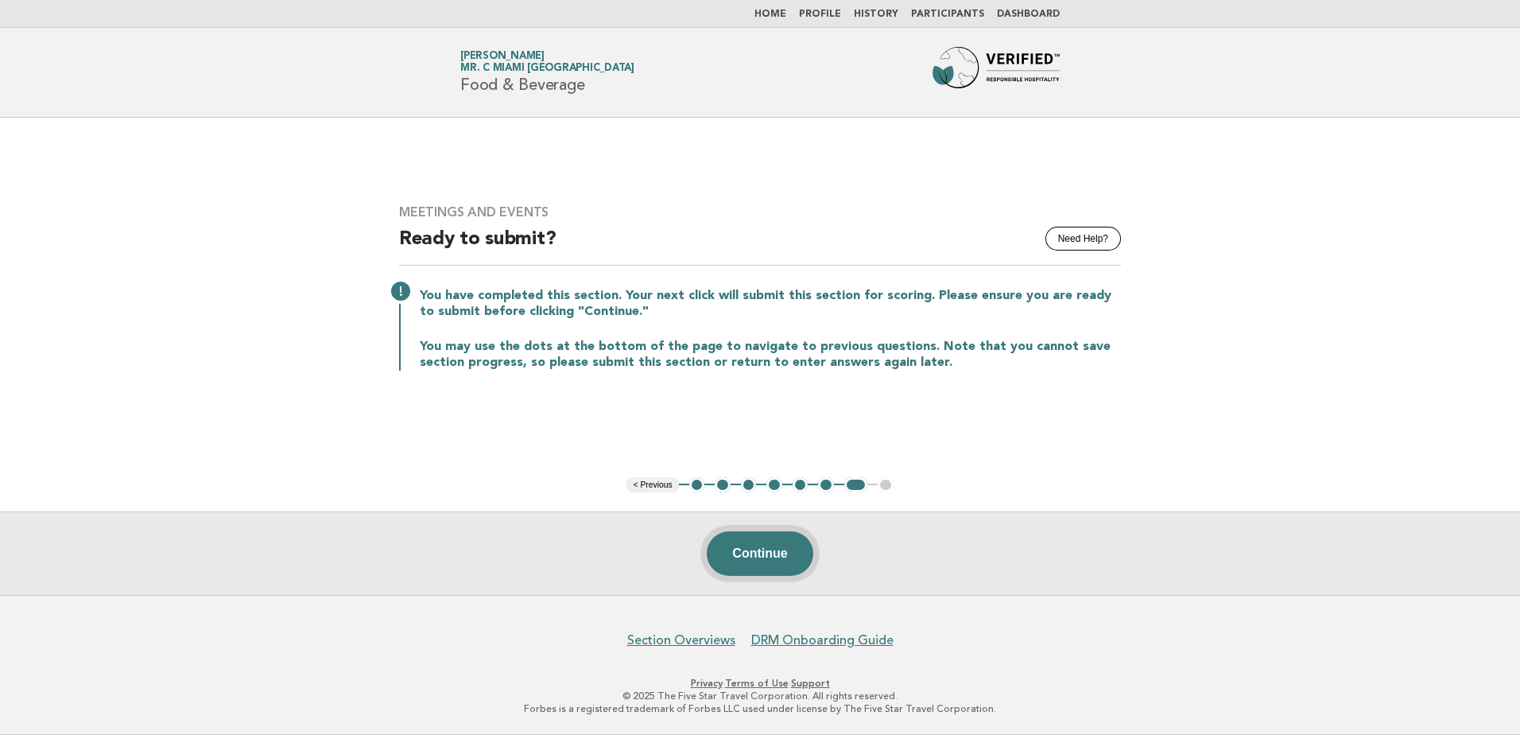
click at [751, 540] on button "Continue" at bounding box center [760, 553] width 106 height 45
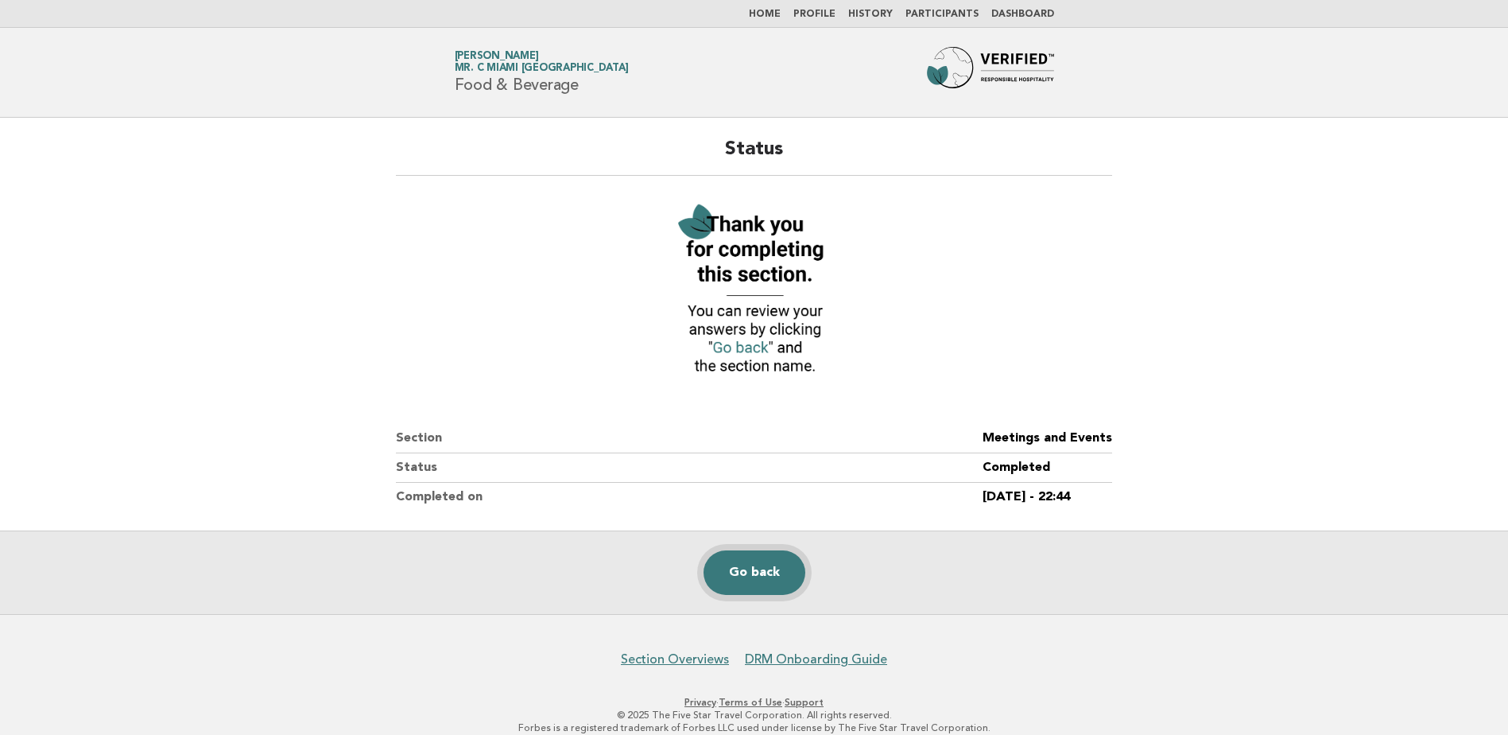
click at [792, 569] on link "Go back" at bounding box center [755, 572] width 102 height 45
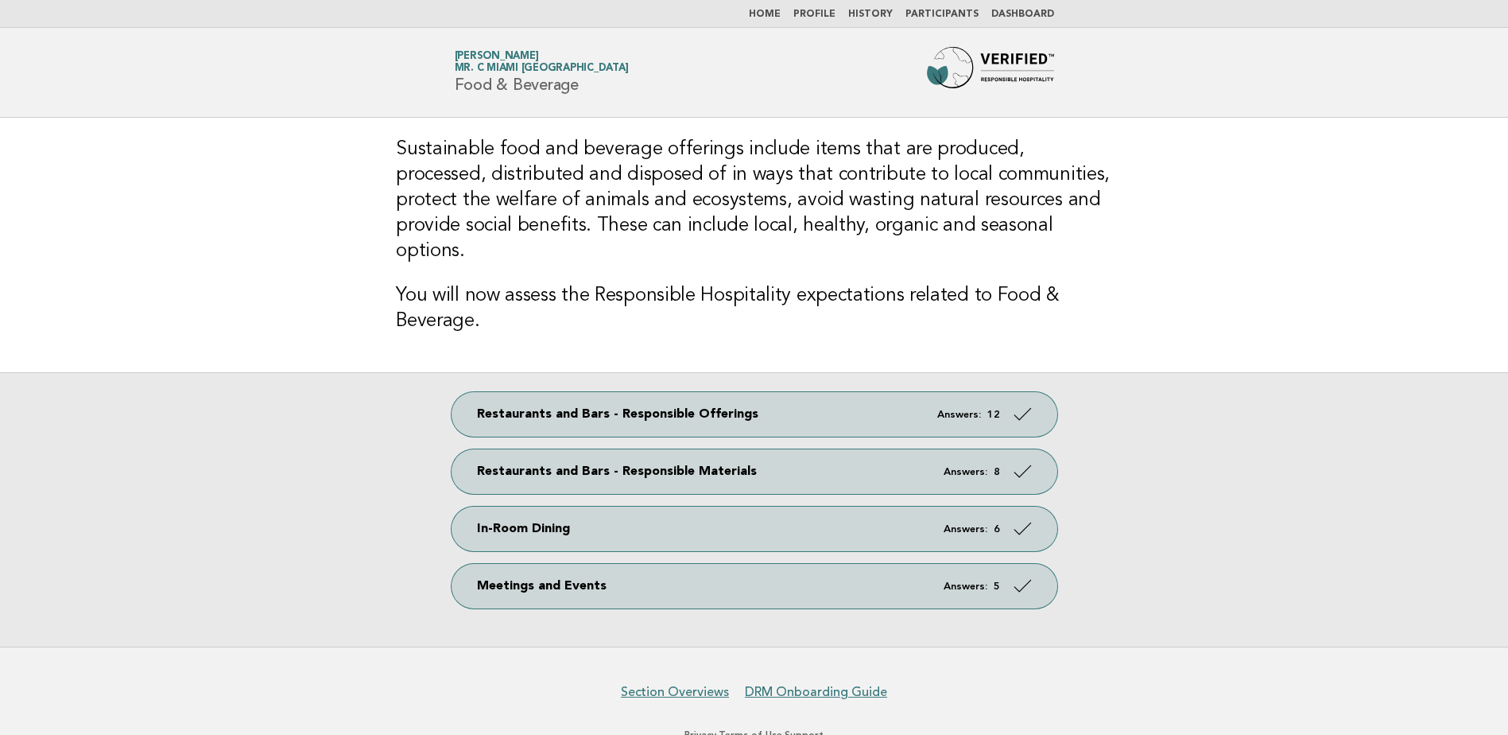
click at [786, 25] on nav "Home Profile History Participants Dashboard" at bounding box center [754, 14] width 1508 height 28
click at [781, 17] on link "Home" at bounding box center [765, 15] width 32 height 10
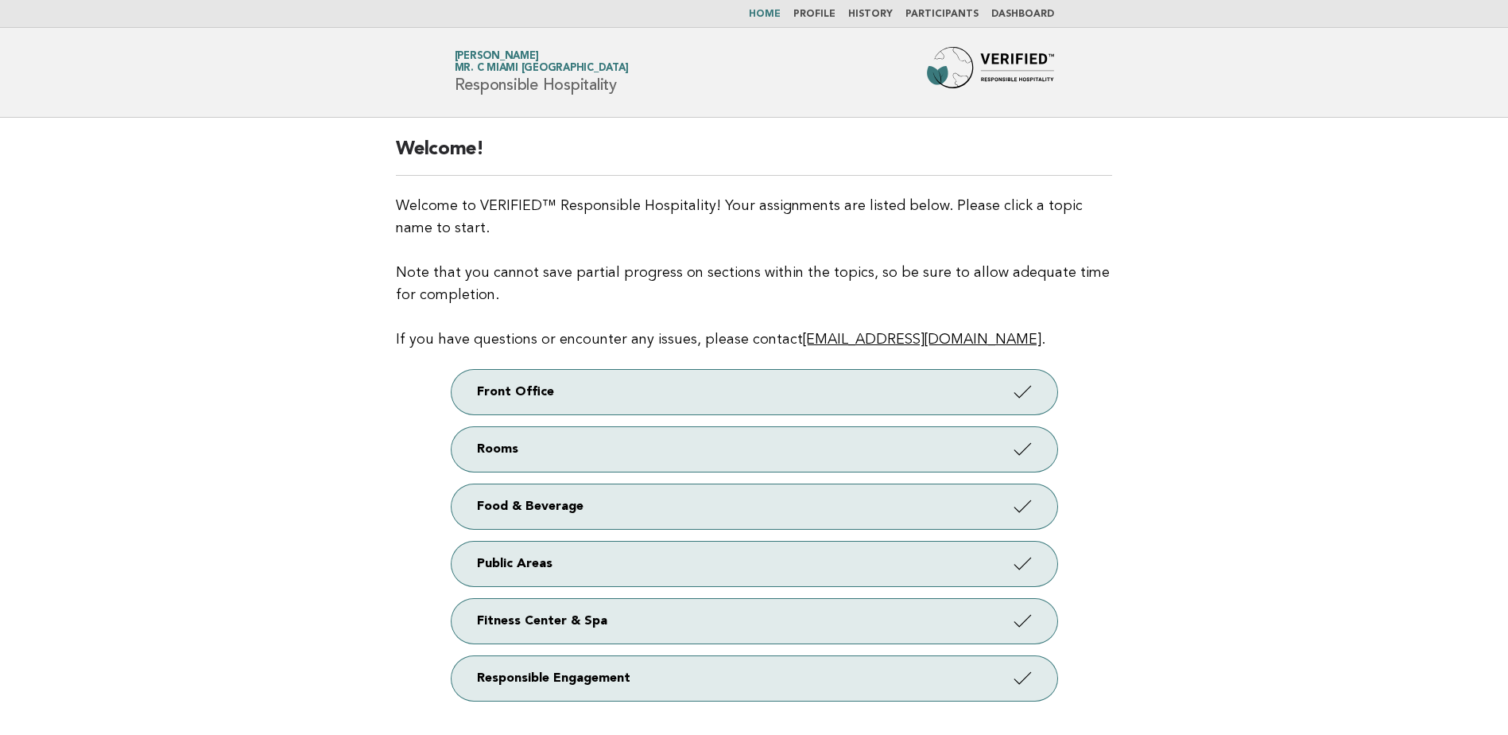
click at [953, 10] on link "Participants" at bounding box center [942, 15] width 73 height 10
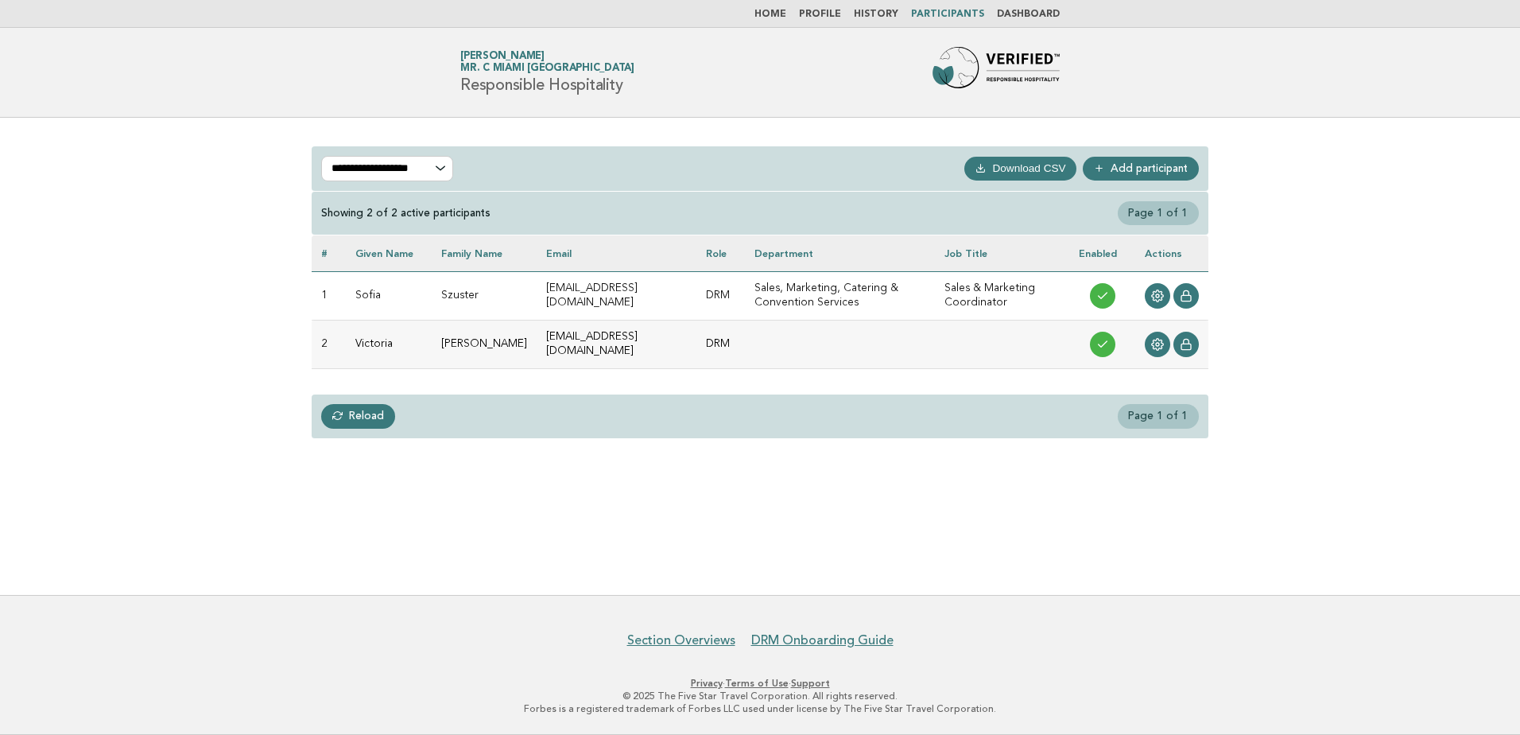
click at [777, 16] on link "Home" at bounding box center [771, 15] width 32 height 10
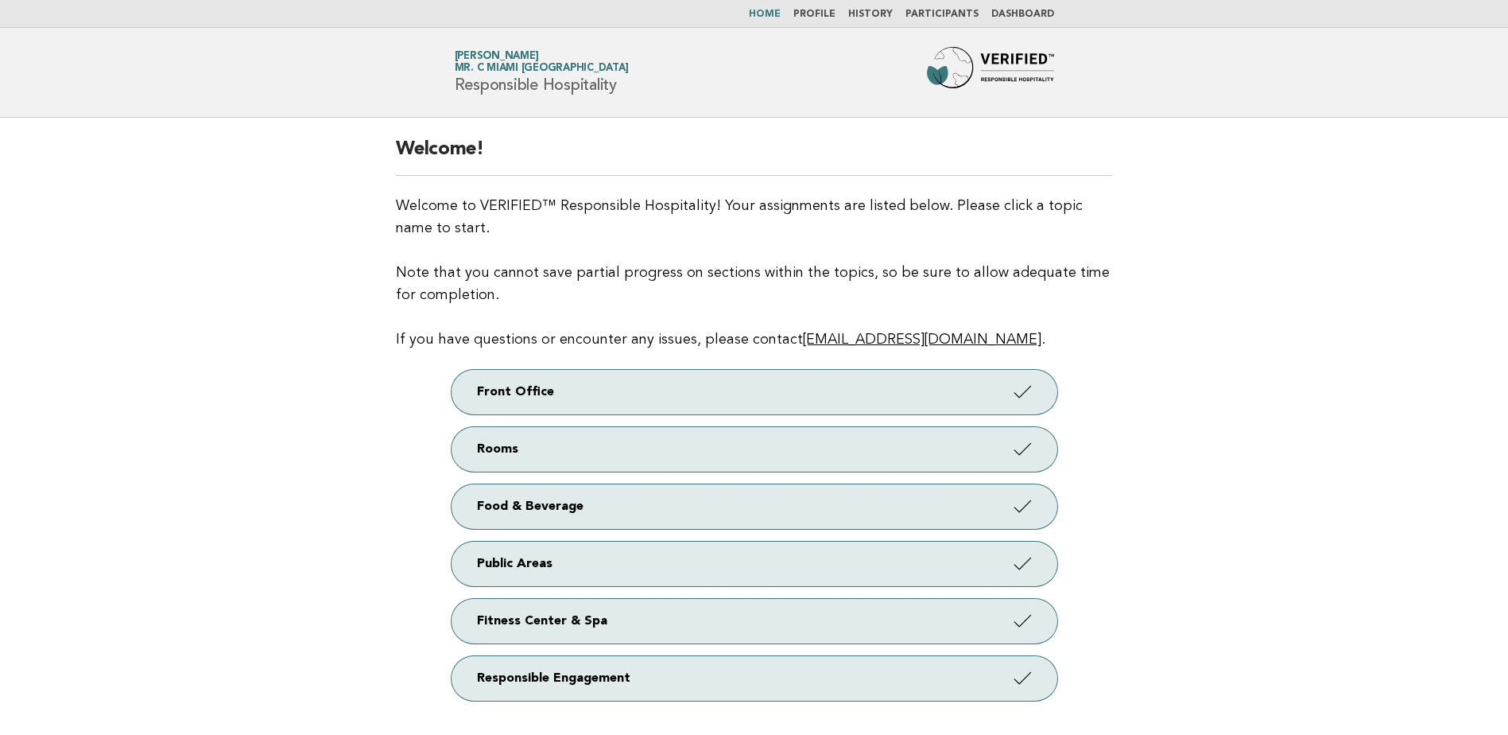
click at [832, 10] on link "Profile" at bounding box center [814, 15] width 42 height 10
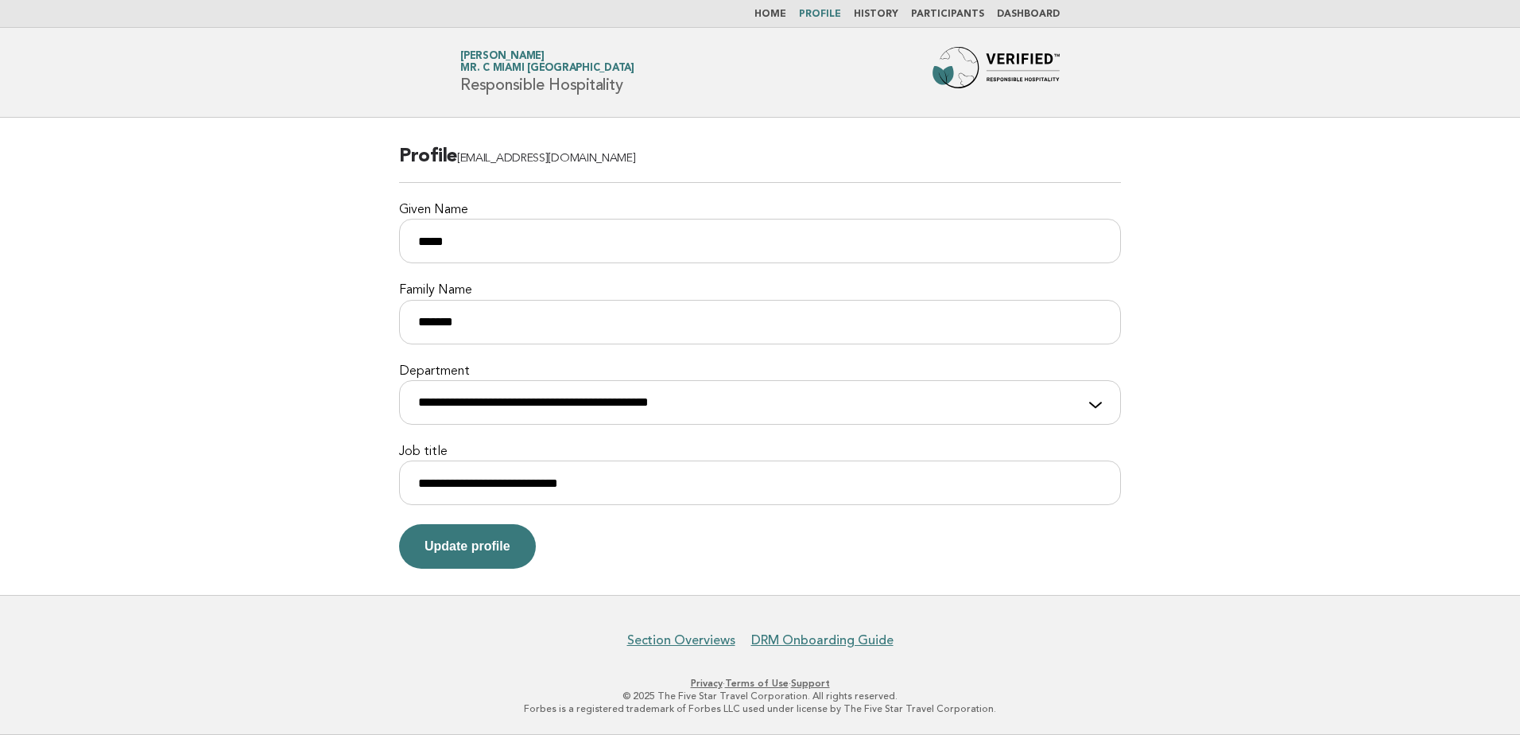
click at [786, 17] on link "Home" at bounding box center [771, 15] width 32 height 10
